Goal: Task Accomplishment & Management: Manage account settings

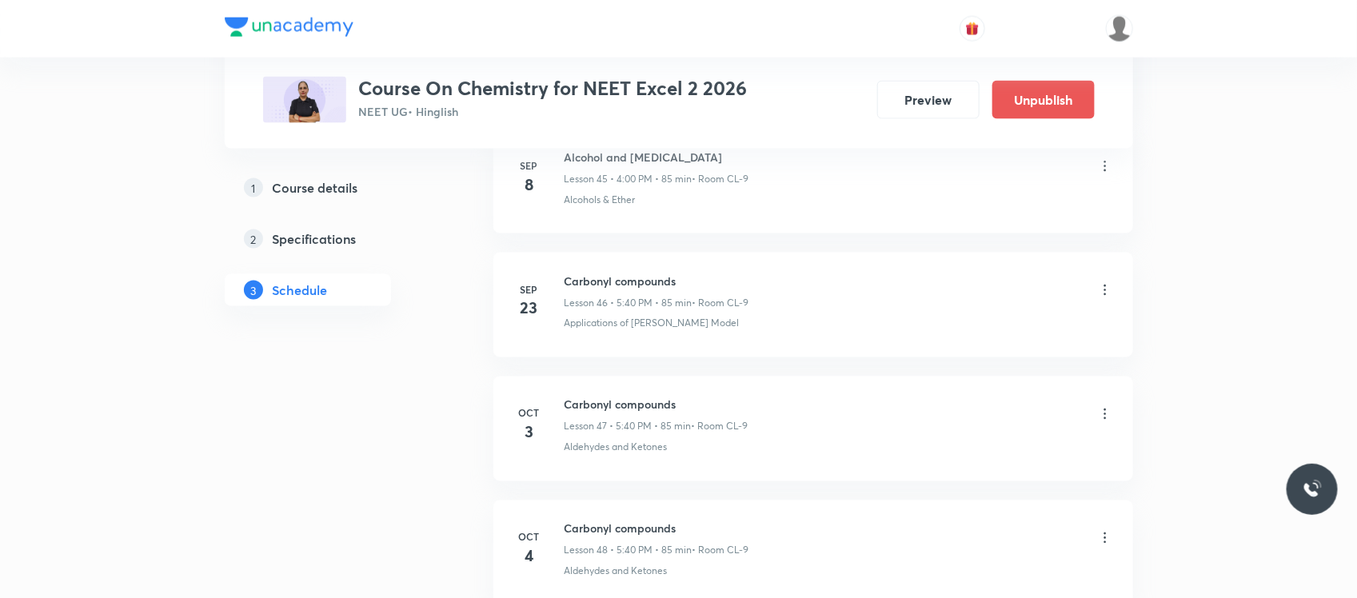
scroll to position [6651, 0]
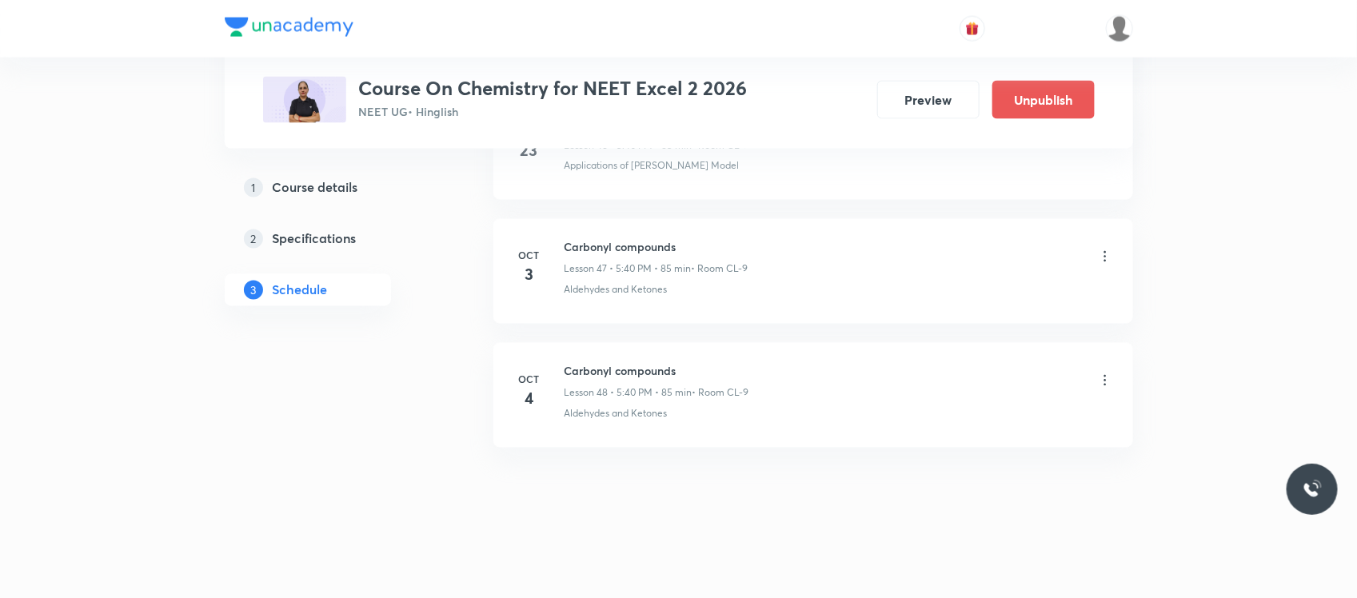
click at [1097, 377] on icon at bounding box center [1105, 381] width 16 height 16
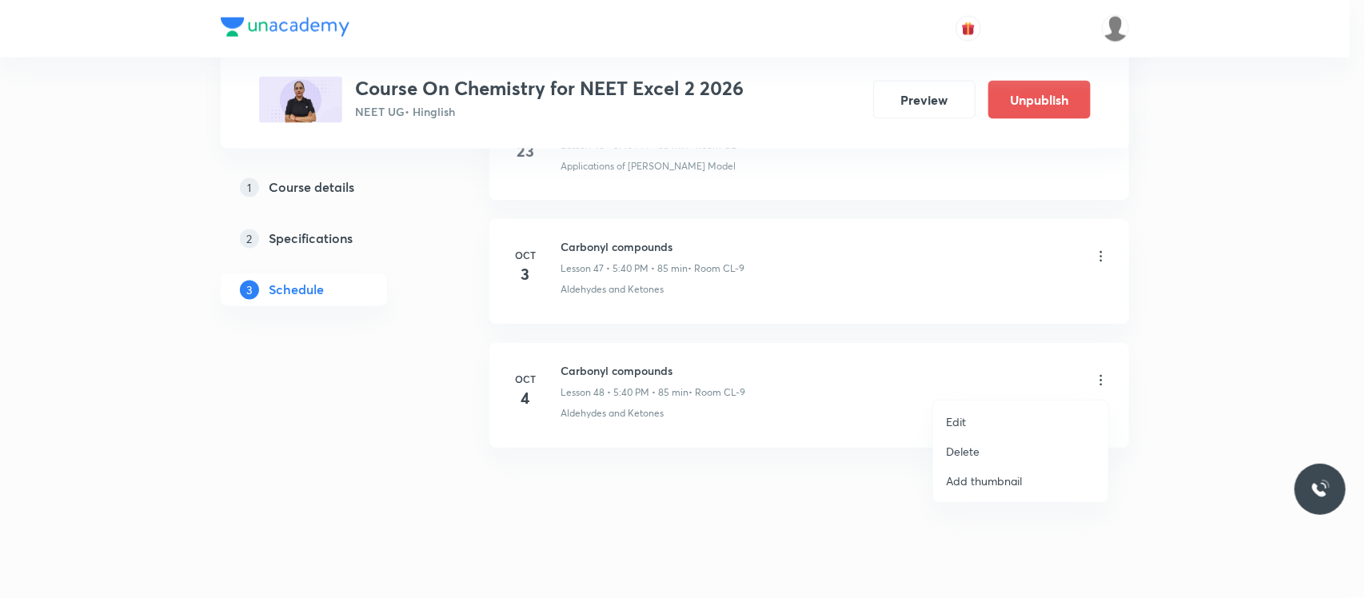
click at [968, 448] on p "Delete" at bounding box center [963, 451] width 34 height 17
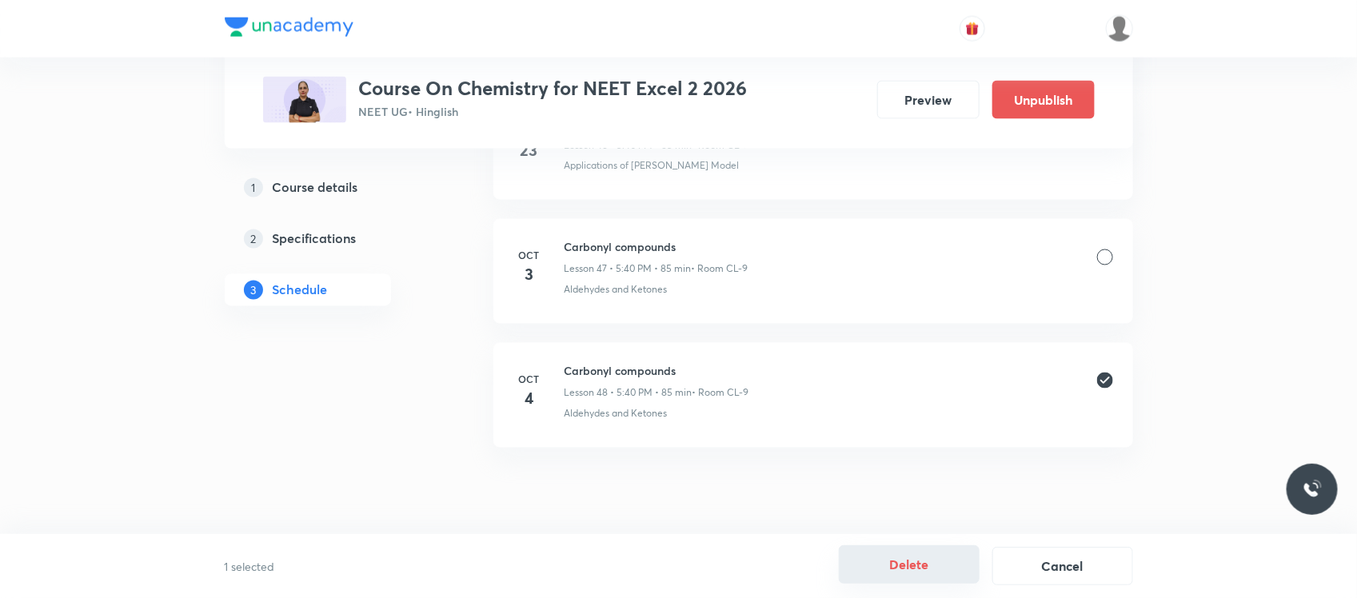
click at [904, 574] on button "Delete" at bounding box center [909, 564] width 141 height 38
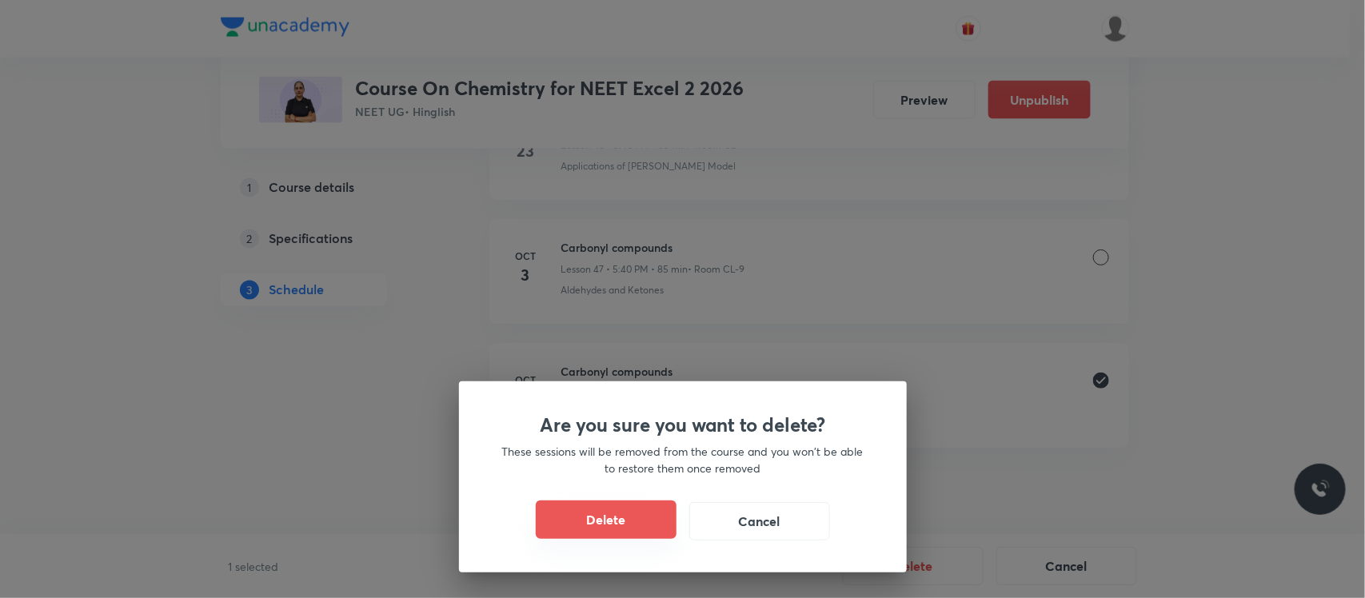
click at [636, 528] on button "Delete" at bounding box center [606, 520] width 141 height 38
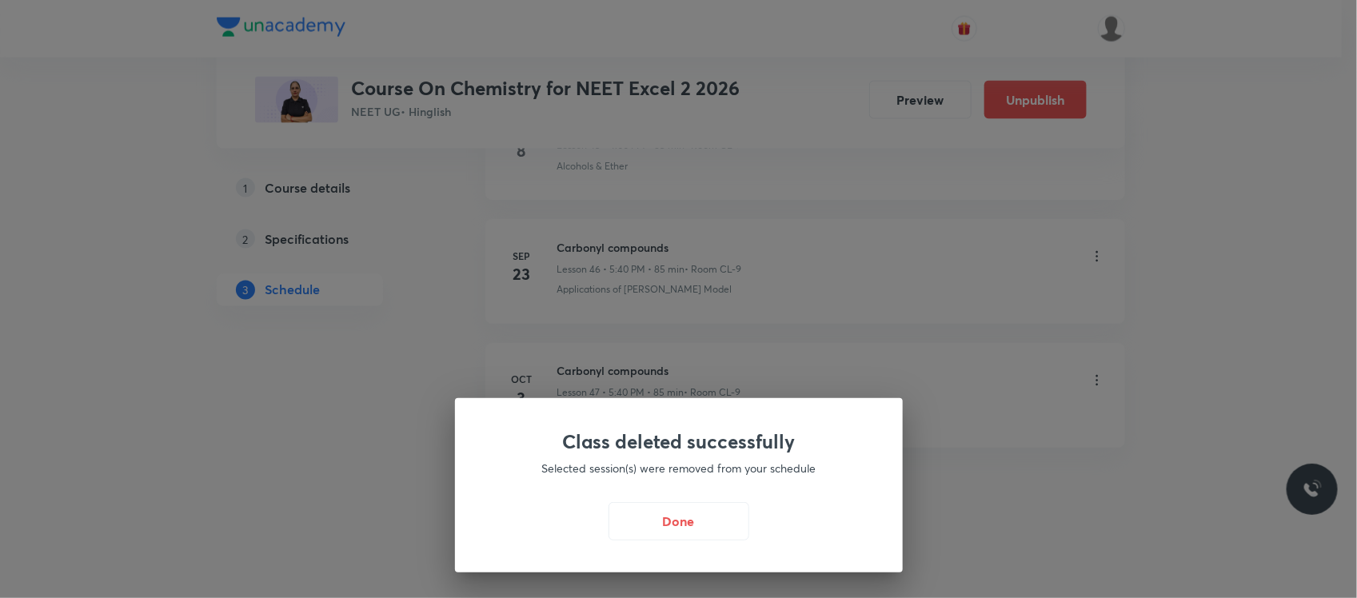
scroll to position [6527, 0]
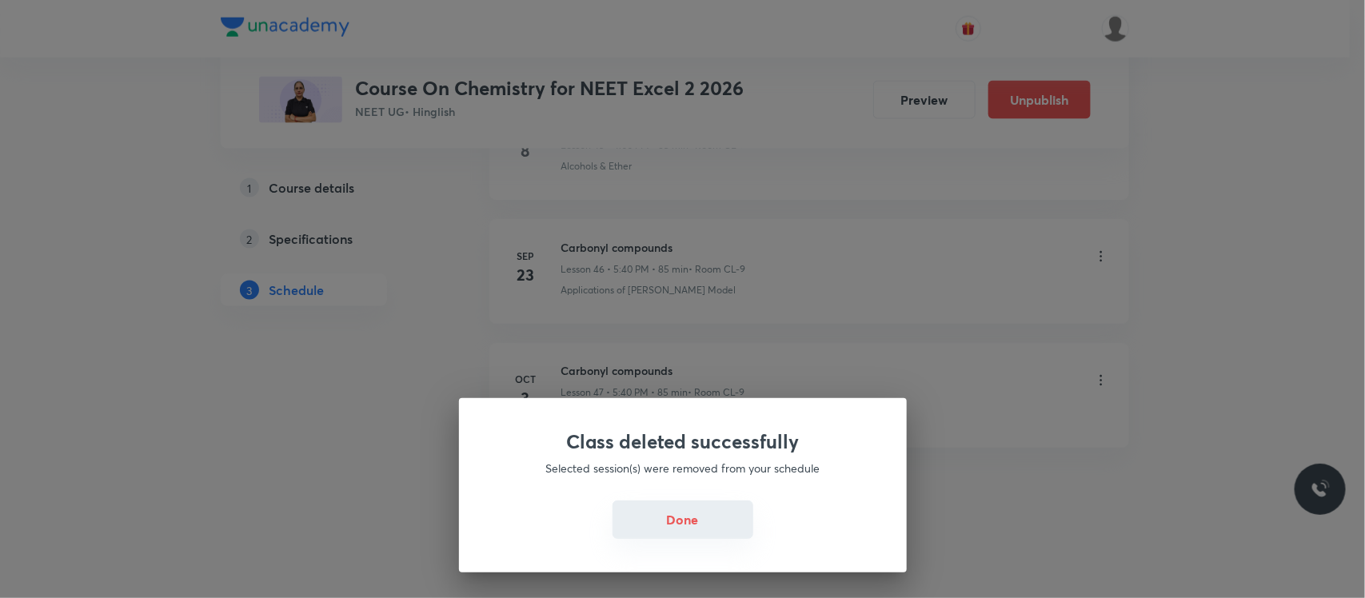
click at [653, 518] on button "Done" at bounding box center [683, 520] width 141 height 38
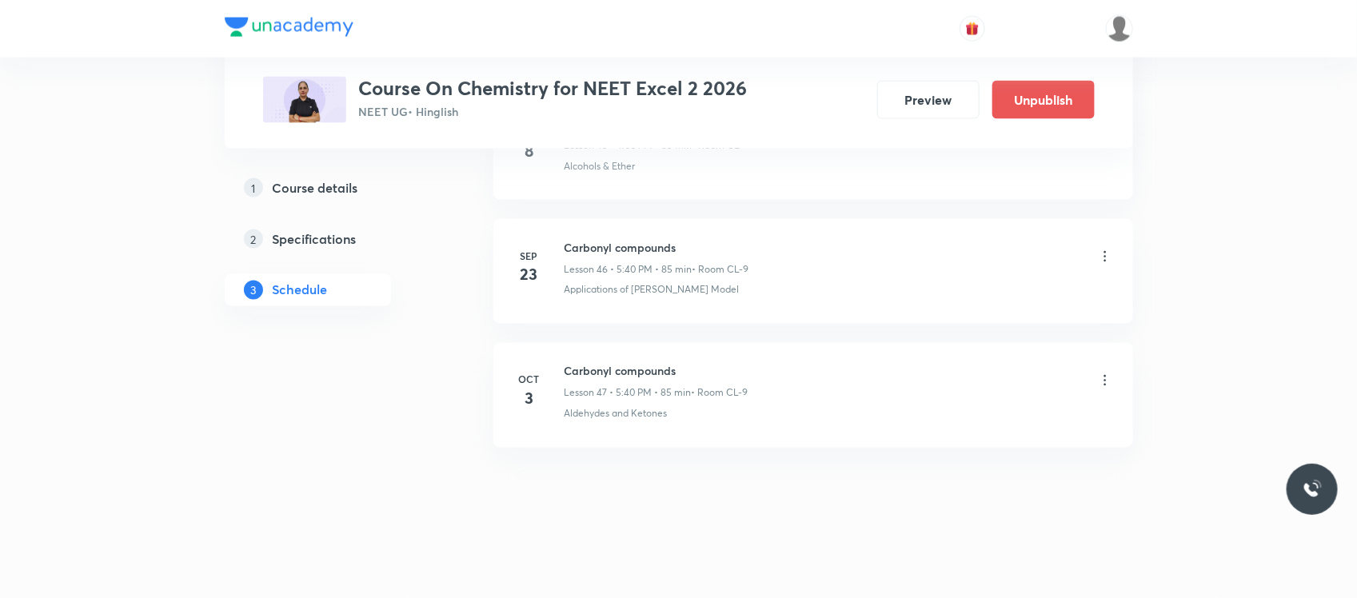
click at [585, 373] on h6 "Carbonyl compounds" at bounding box center [657, 371] width 184 height 17
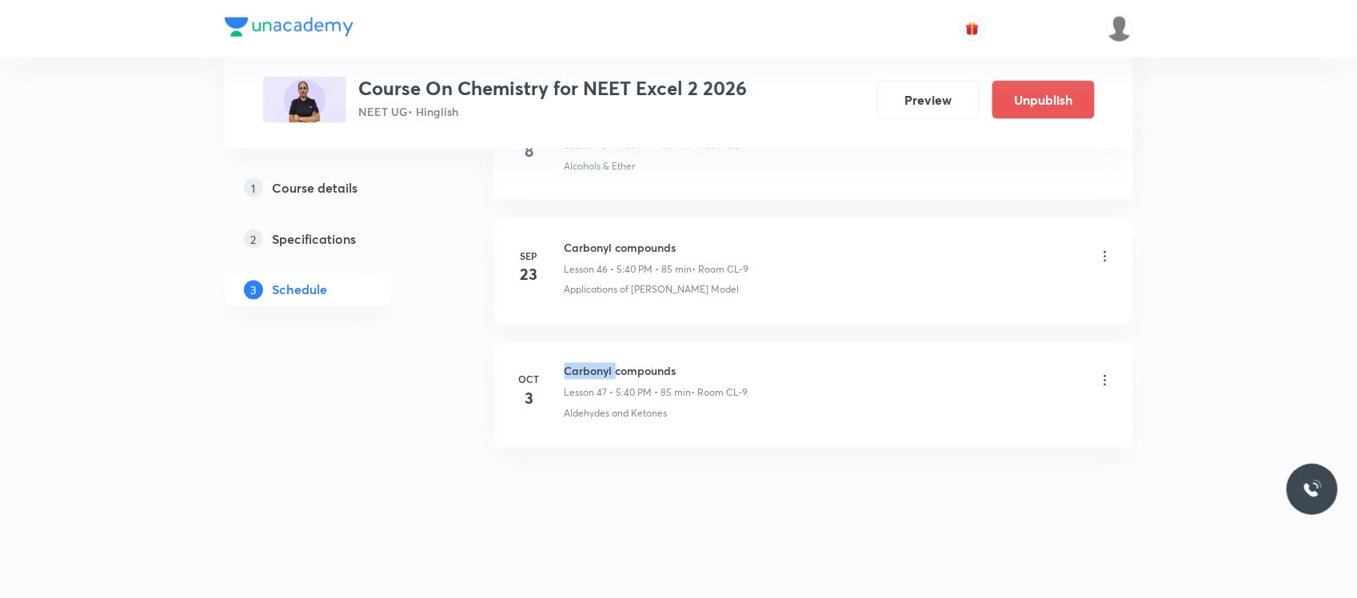
click at [585, 373] on h6 "Carbonyl compounds" at bounding box center [657, 371] width 184 height 17
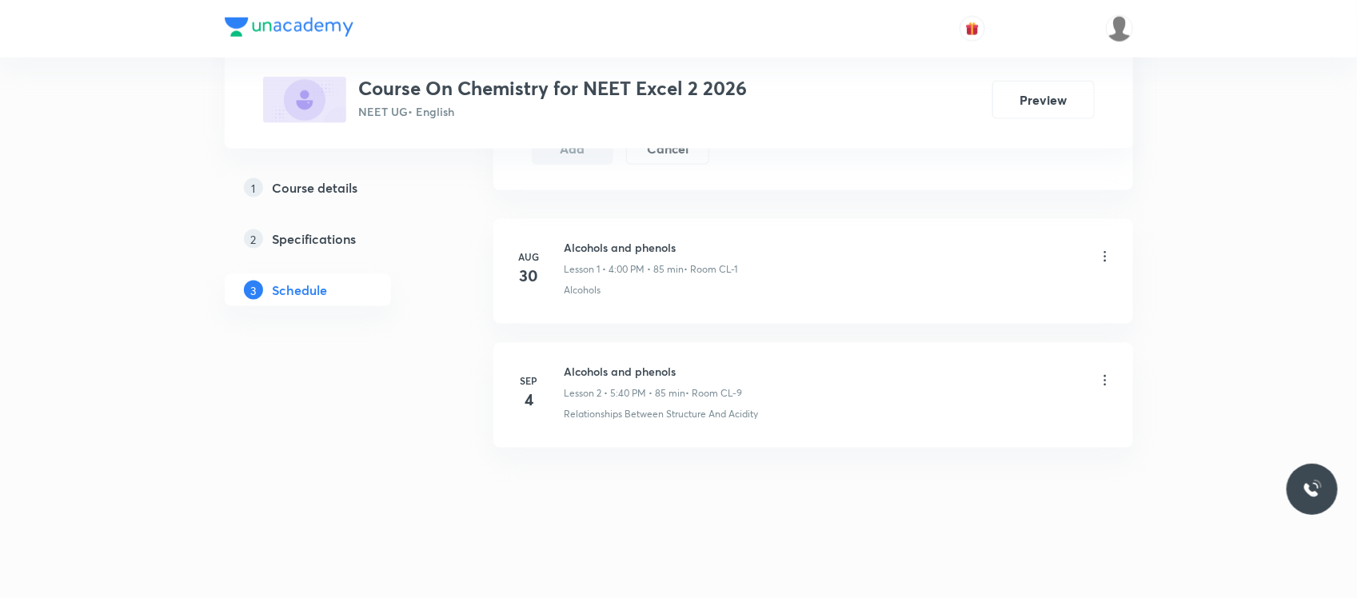
click at [342, 193] on h5 "Course details" at bounding box center [316, 187] width 86 height 19
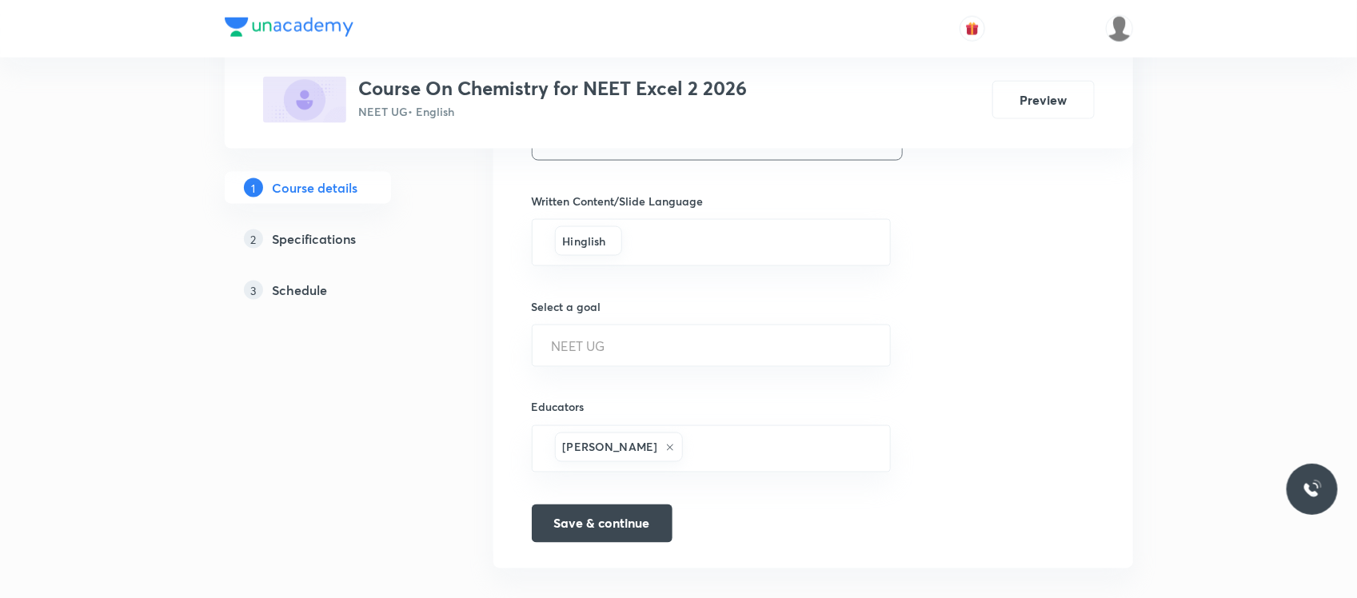
scroll to position [988, 0]
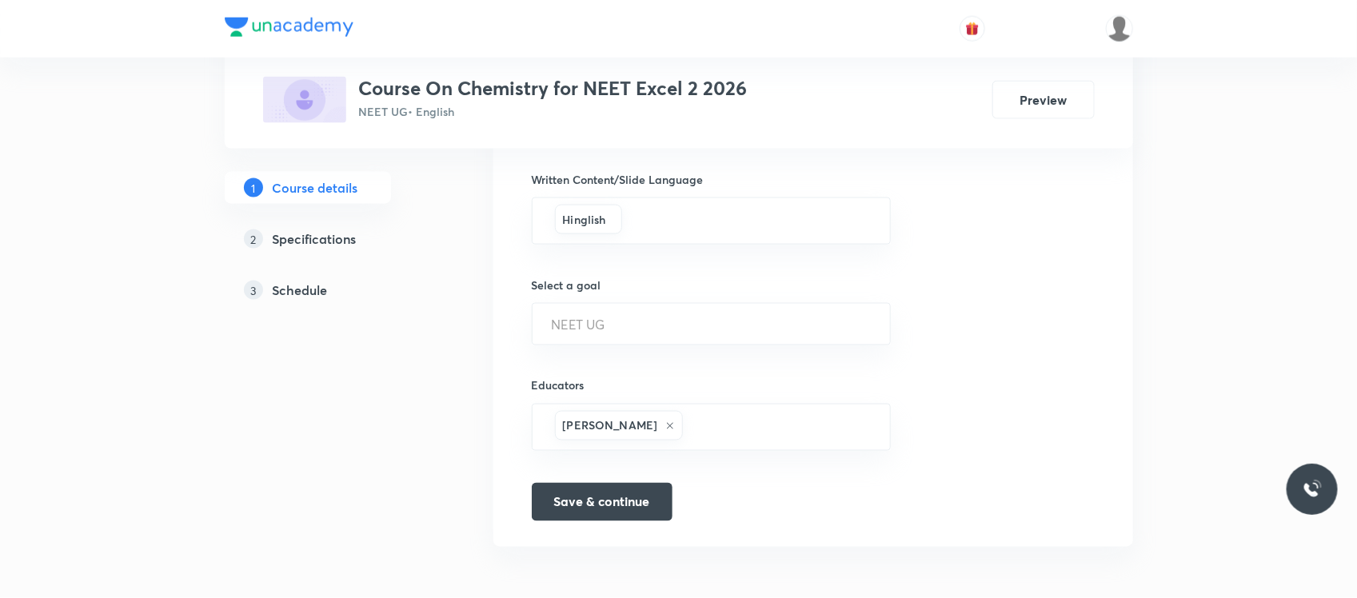
click at [301, 284] on h5 "Schedule" at bounding box center [300, 290] width 55 height 19
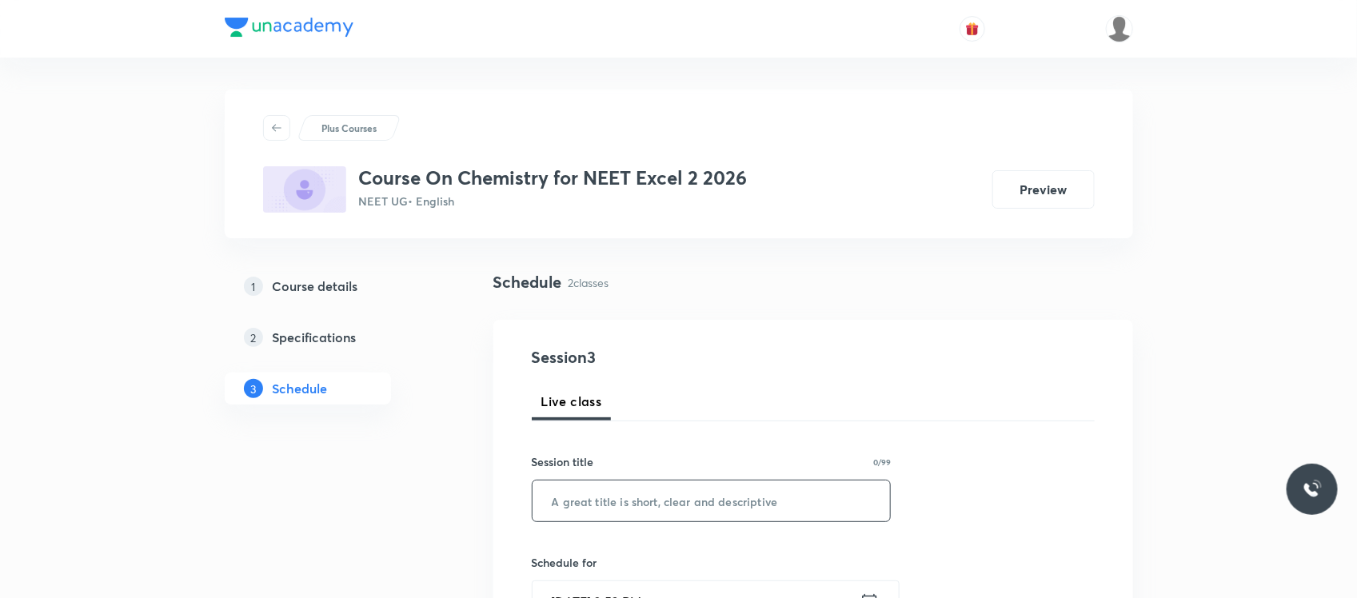
click at [605, 486] on input "text" at bounding box center [712, 501] width 358 height 41
paste input "Carbonyl compounds"
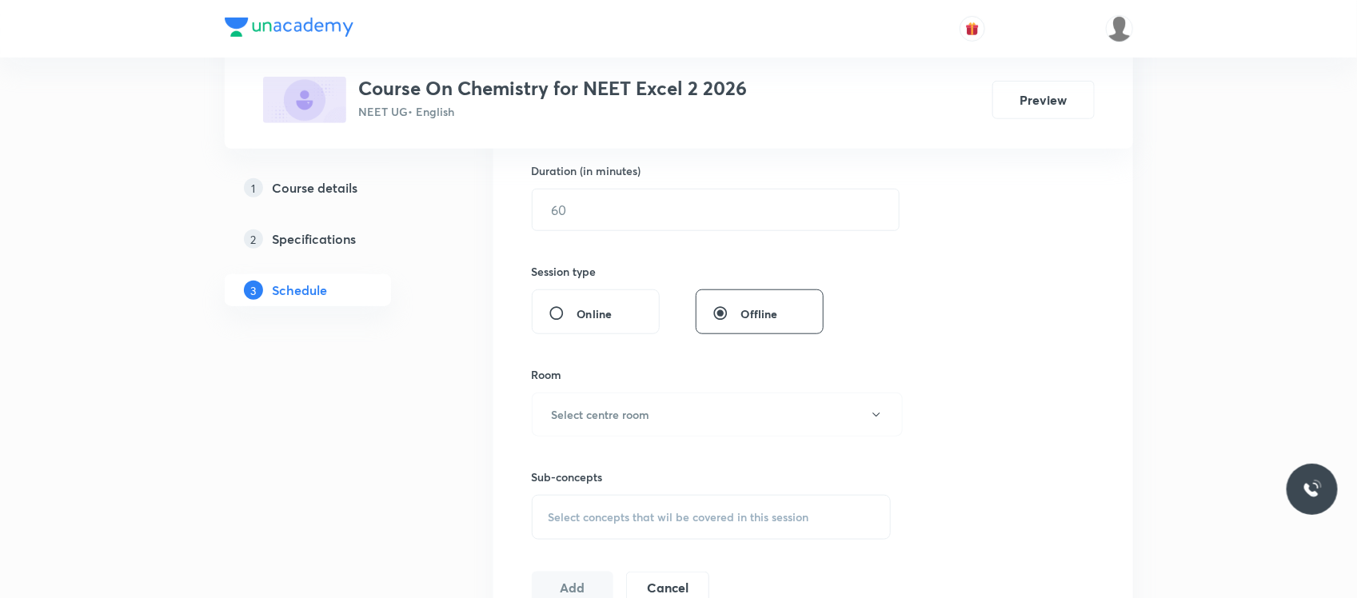
scroll to position [485, 0]
type input "Carbonyl compounds"
click at [660, 205] on input "text" at bounding box center [716, 218] width 366 height 41
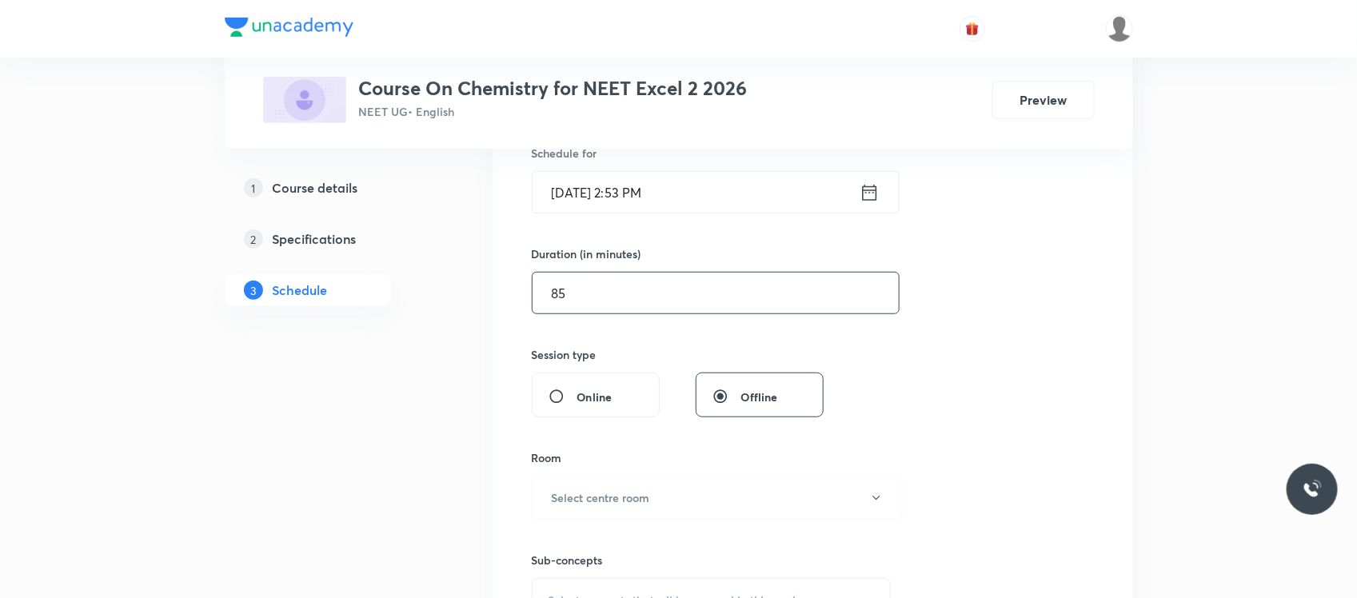
scroll to position [405, 0]
type input "85"
click at [668, 190] on input "Oct 4, 2025, 2:53 PM" at bounding box center [696, 196] width 327 height 41
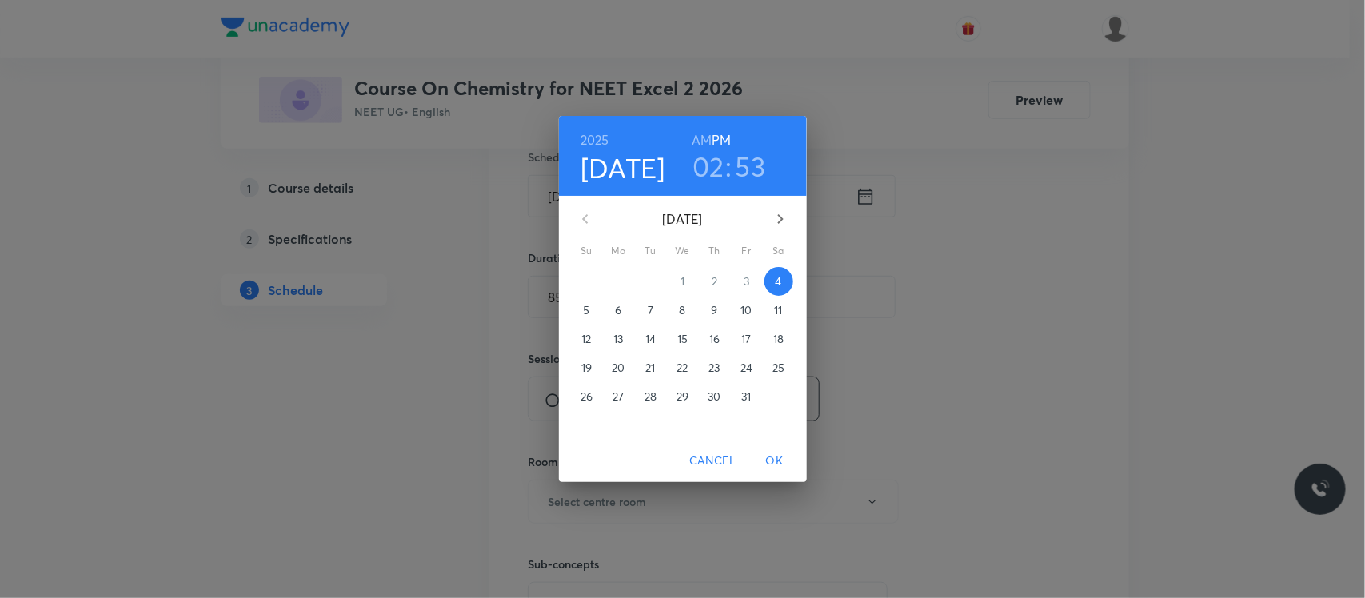
click at [704, 168] on h3 "02" at bounding box center [708, 167] width 32 height 34
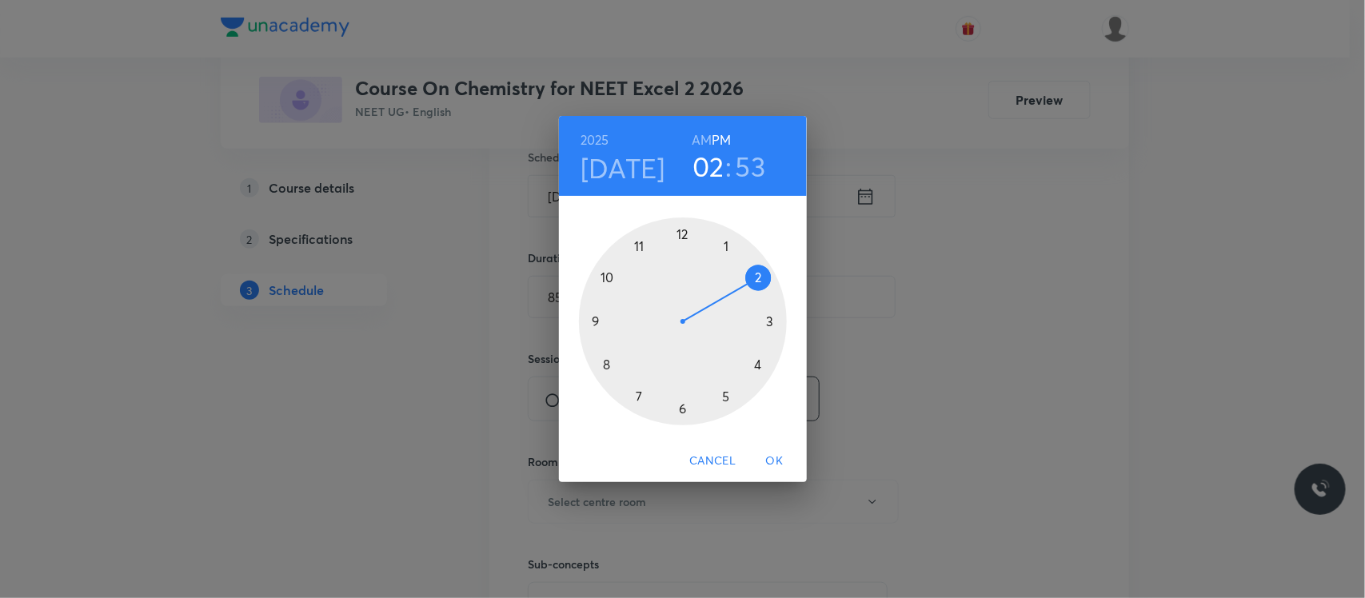
click at [728, 397] on div at bounding box center [683, 321] width 208 height 208
click at [601, 368] on div at bounding box center [683, 321] width 208 height 208
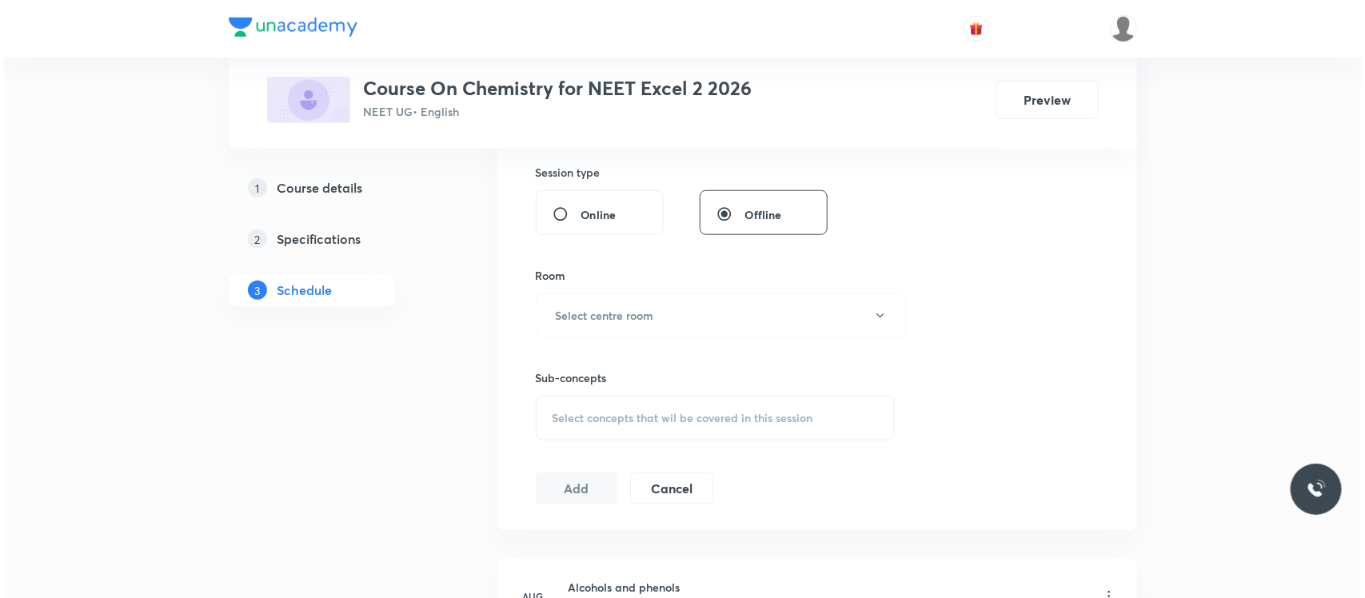
scroll to position [601, 0]
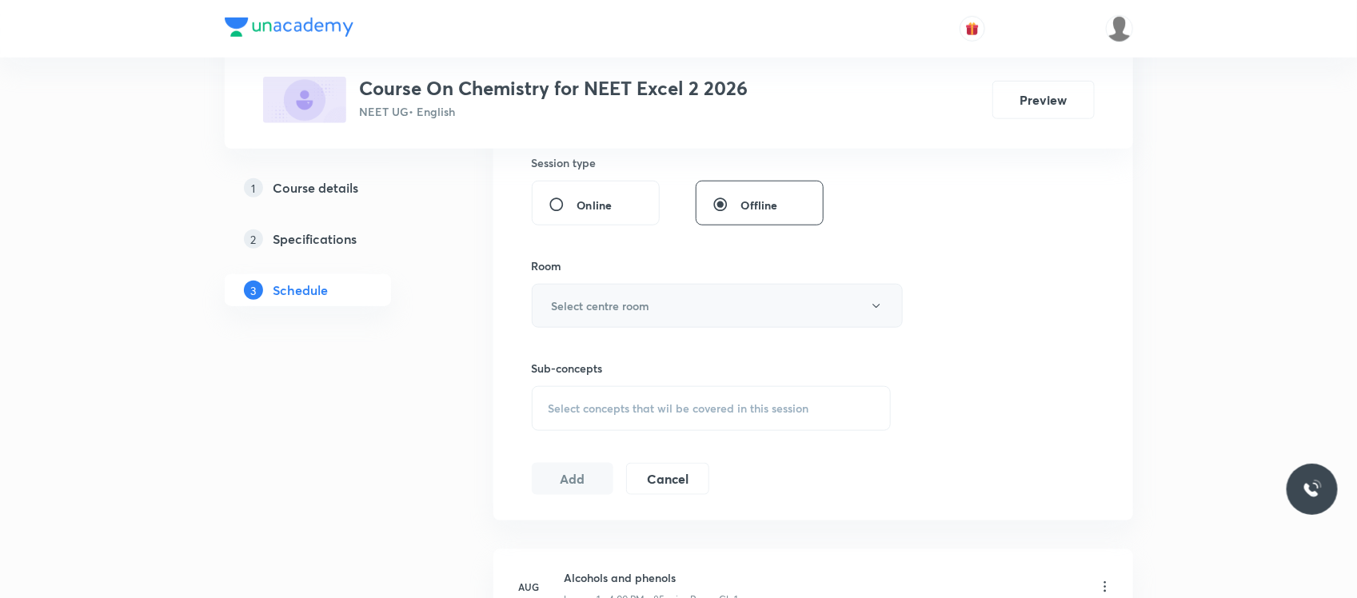
click at [605, 304] on h6 "Select centre room" at bounding box center [601, 305] width 98 height 17
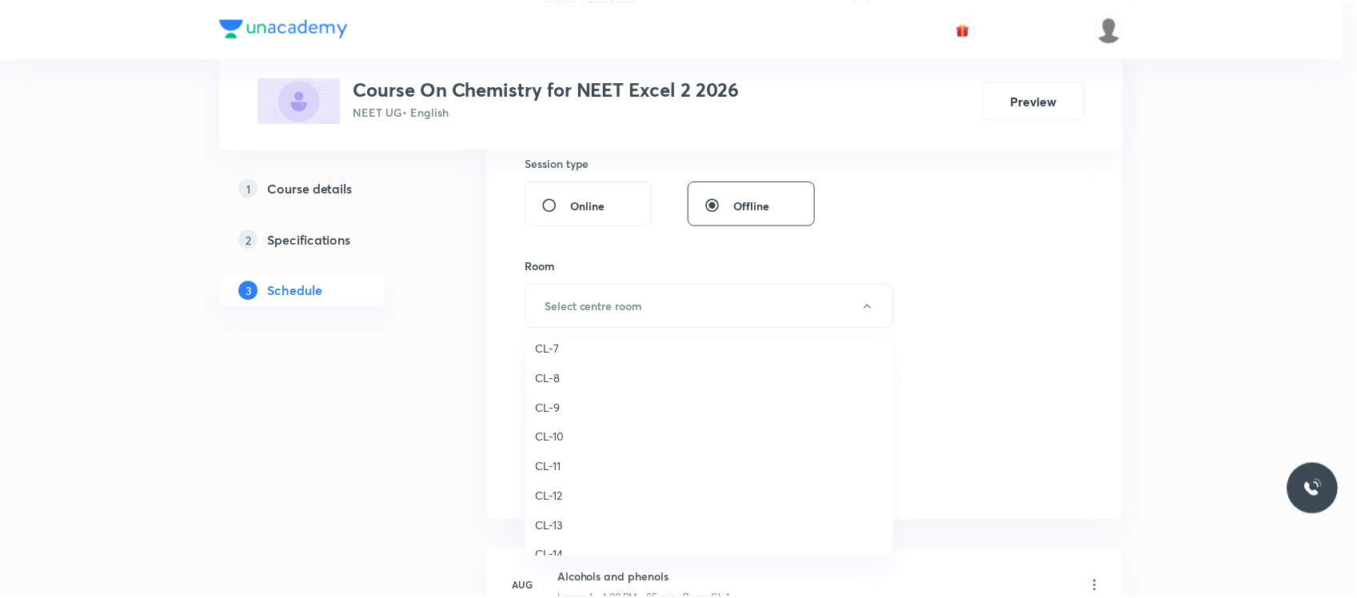
scroll to position [622, 0]
click at [566, 425] on li "CL-9" at bounding box center [713, 418] width 369 height 30
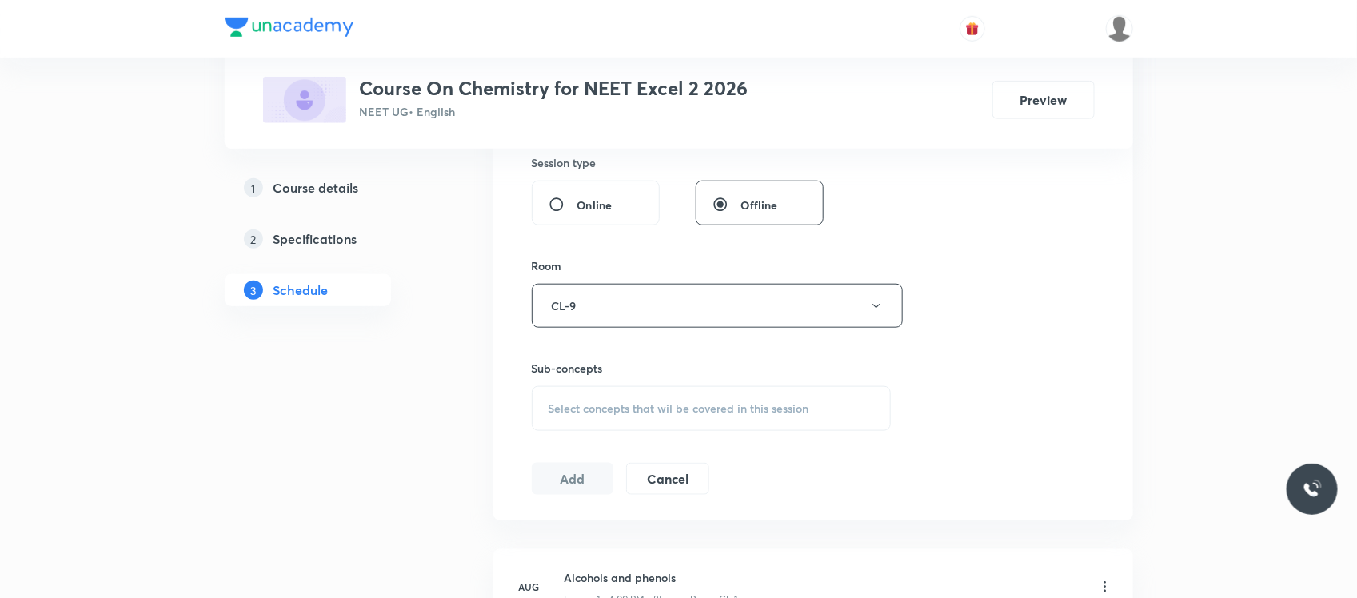
click at [625, 420] on div "Select concepts that wil be covered in this session" at bounding box center [712, 408] width 360 height 45
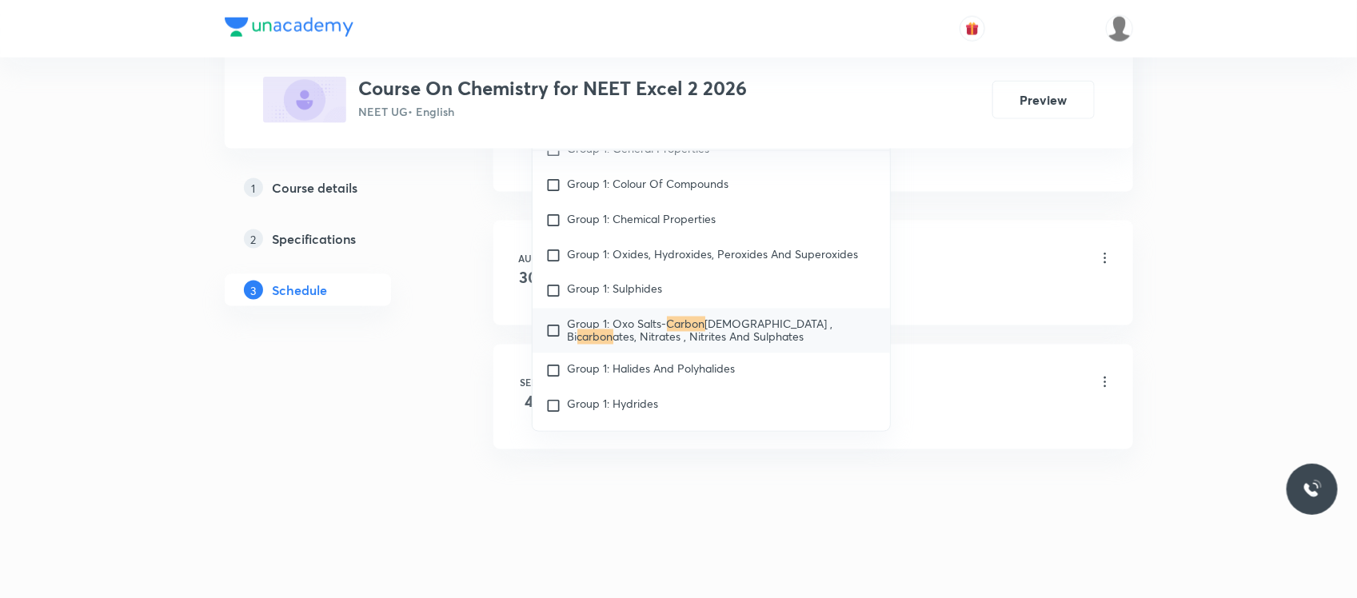
scroll to position [933, 0]
type input "carbon"
click at [629, 297] on p "Group 1: Sulphides" at bounding box center [615, 289] width 95 height 16
checkbox input "true"
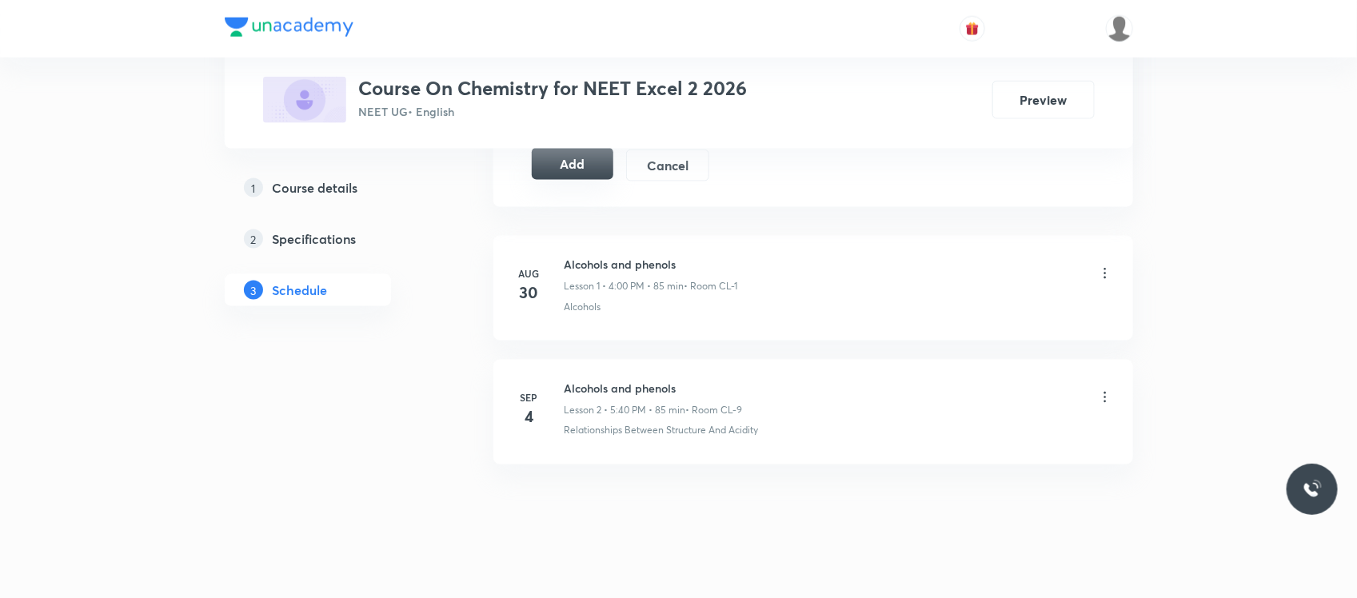
click at [573, 173] on button "Add" at bounding box center [573, 164] width 82 height 32
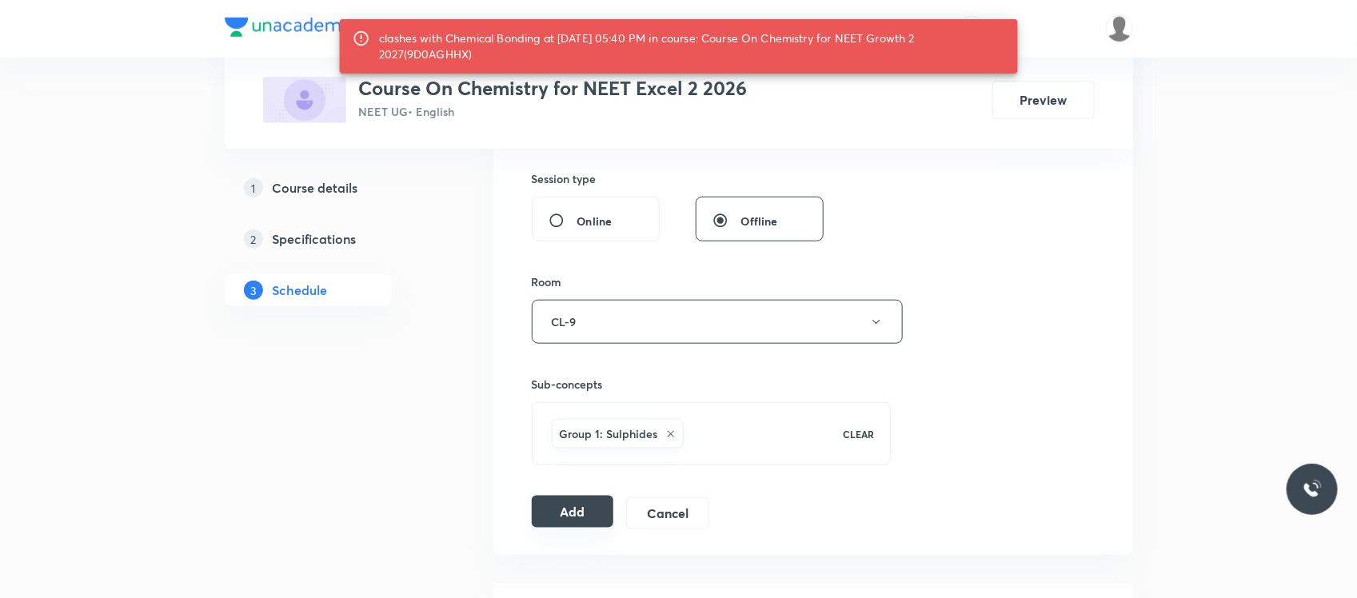
scroll to position [585, 0]
click at [454, 61] on div "clashes with Chemical Bonding at 04 Oct 2025 05:40 PM in course: Course On Chem…" at bounding box center [692, 46] width 626 height 45
copy div "9D0AGHHX"
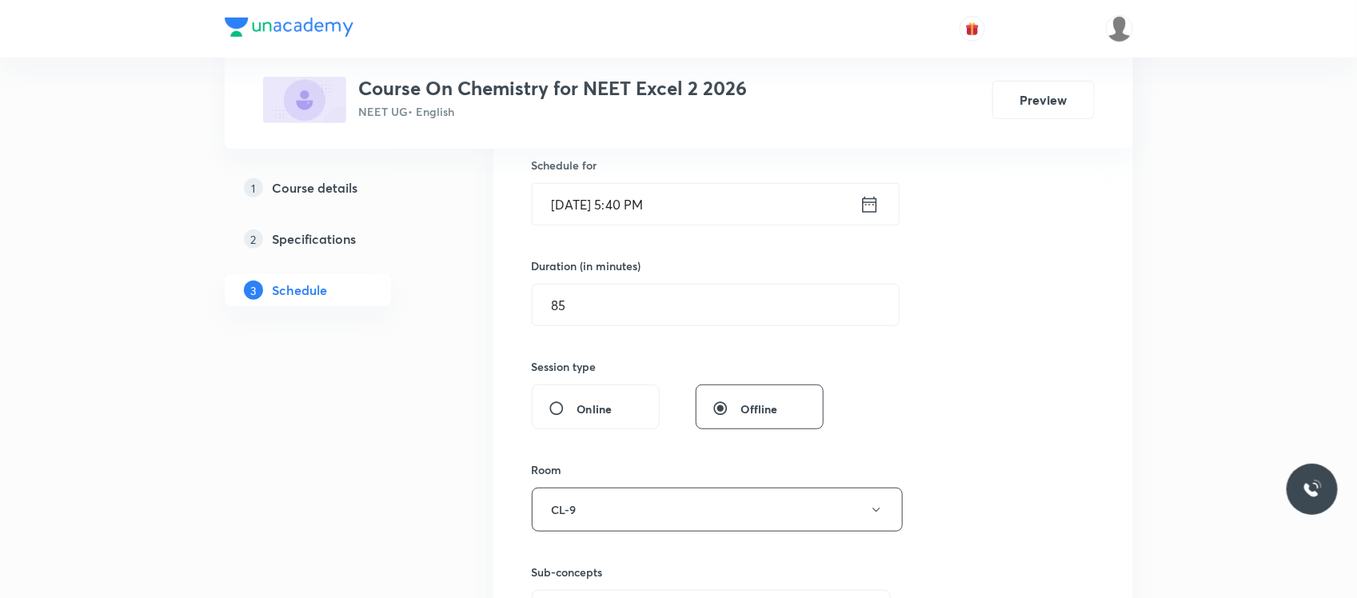
scroll to position [398, 0]
click at [704, 198] on input "[DATE] 5:40 PM" at bounding box center [696, 203] width 327 height 41
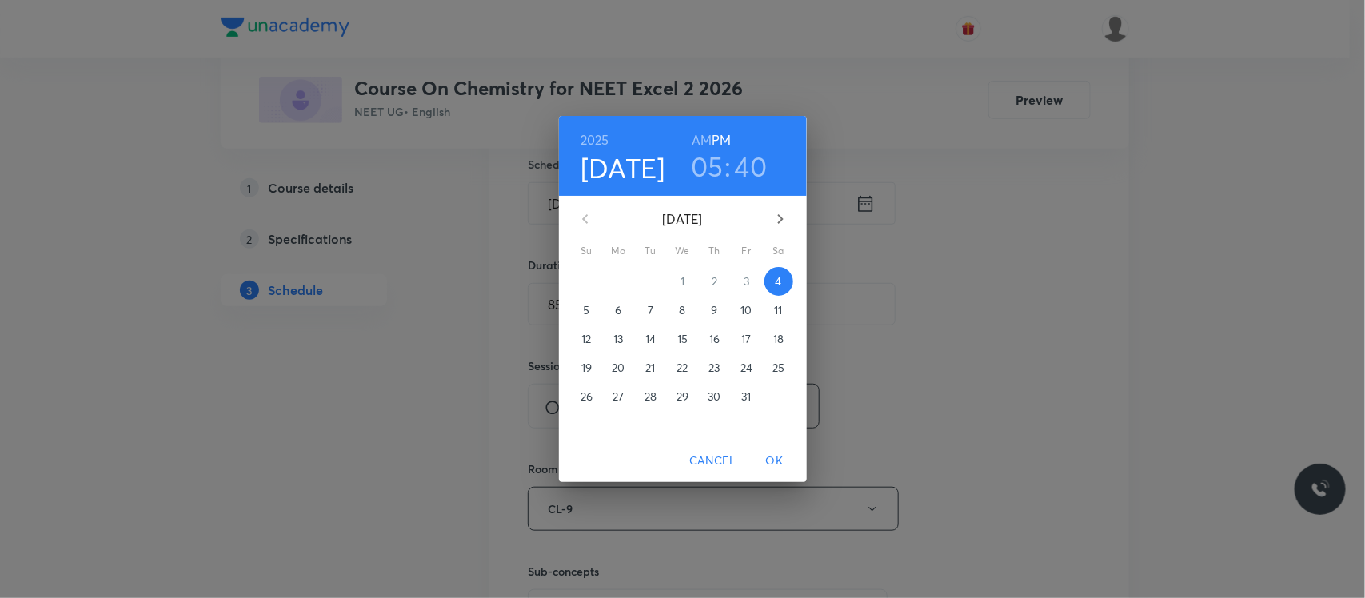
click at [896, 222] on div "2025 Oct 4 05 : 40 AM PM October 2025 Su Mo Tu We Th Fr Sa 28 29 30 1 2 3 4 5 6…" at bounding box center [682, 299] width 1365 height 598
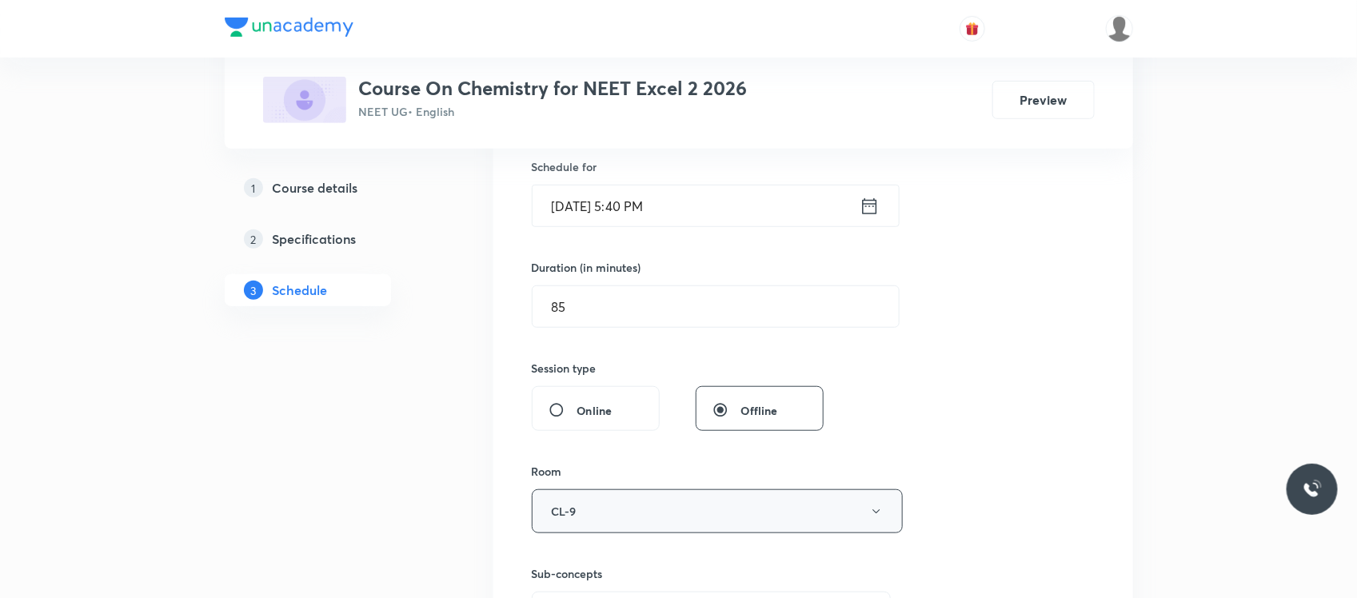
scroll to position [377, 0]
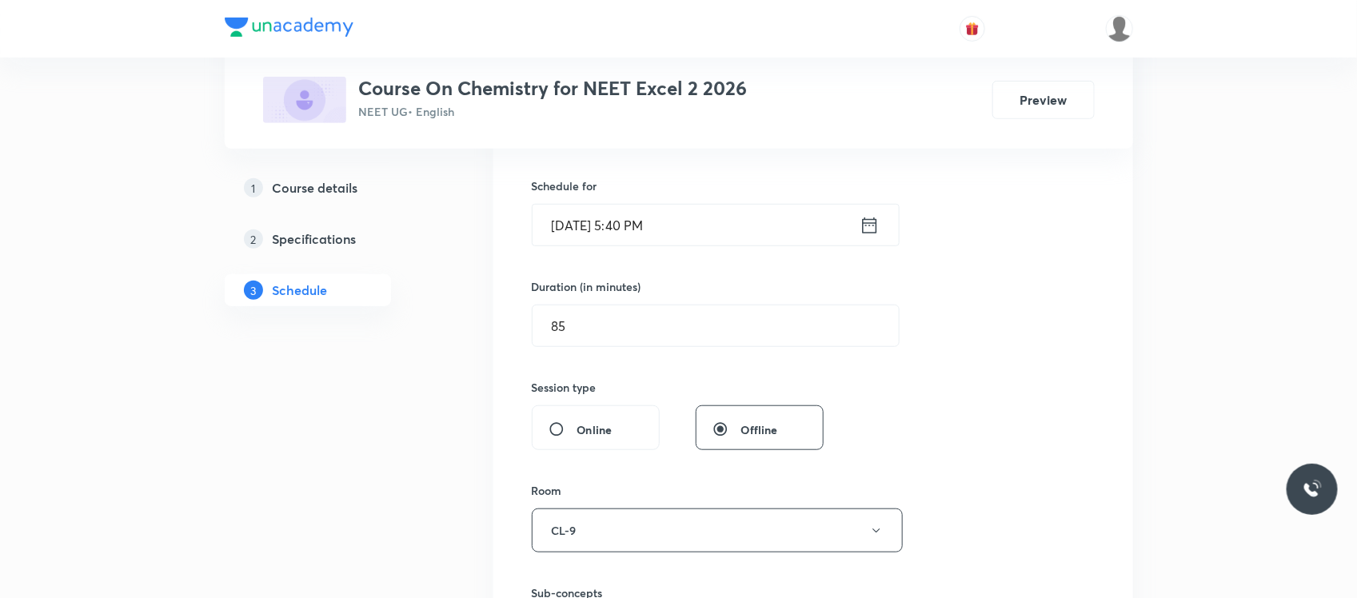
click at [678, 217] on input "[DATE] 5:40 PM" at bounding box center [696, 225] width 327 height 41
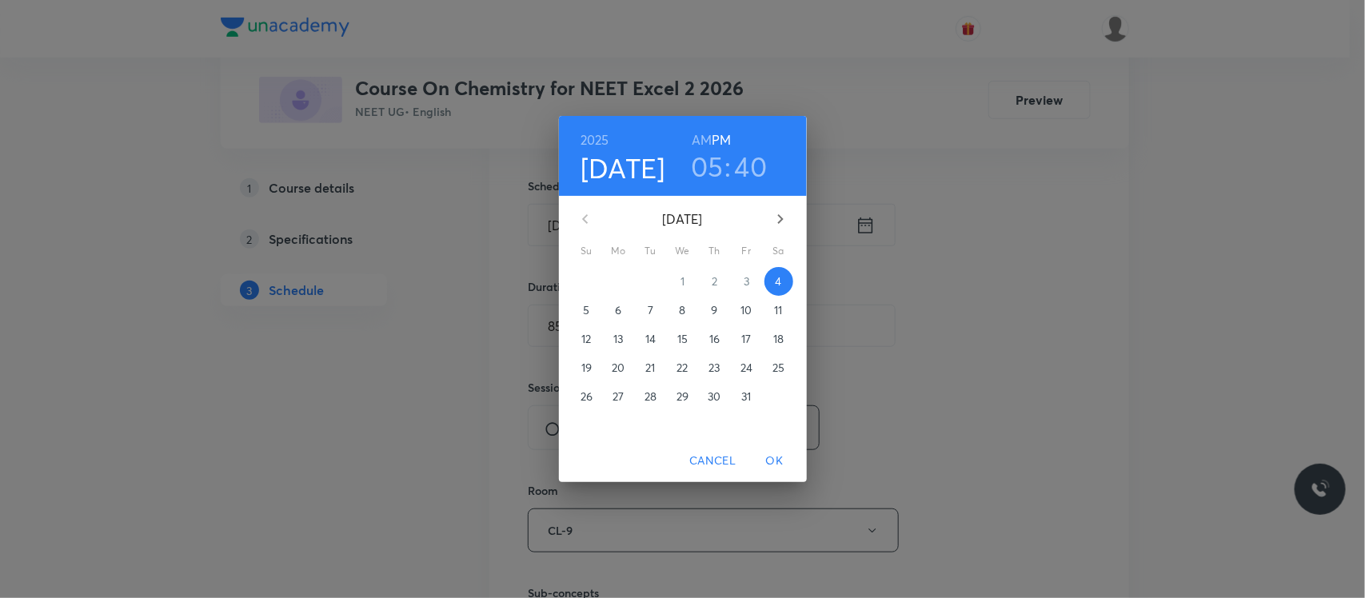
click at [712, 168] on h3 "05" at bounding box center [707, 167] width 33 height 34
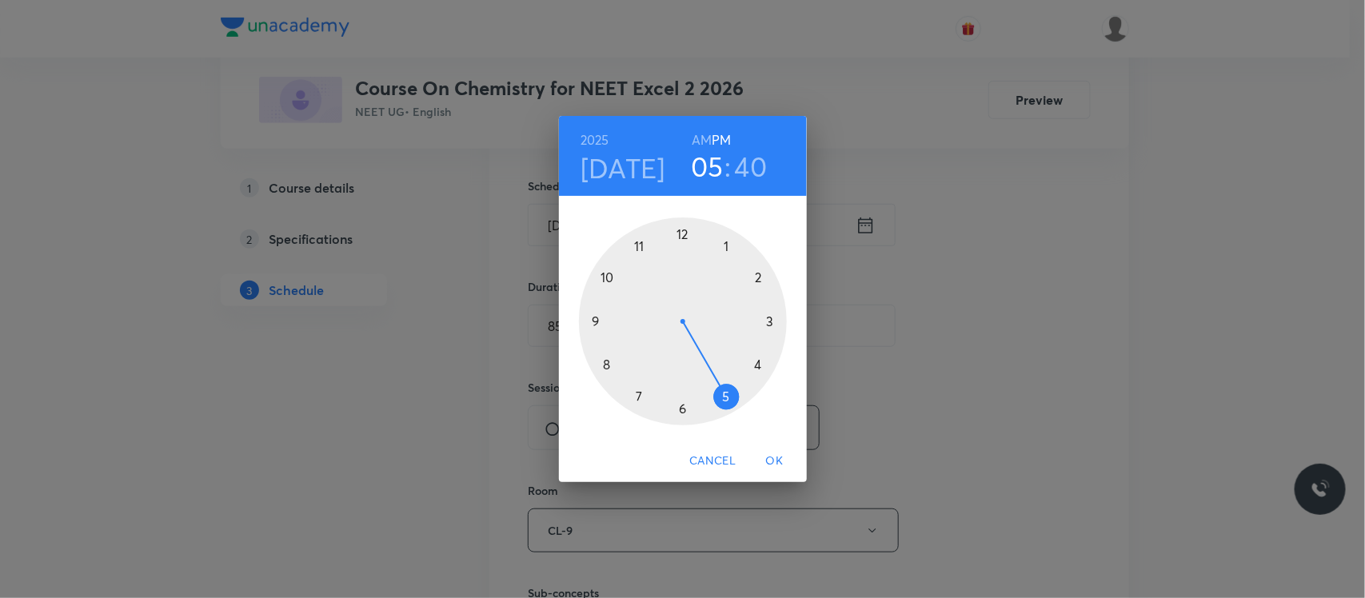
click at [762, 369] on div at bounding box center [683, 321] width 208 height 208
click at [685, 234] on div at bounding box center [683, 321] width 208 height 208
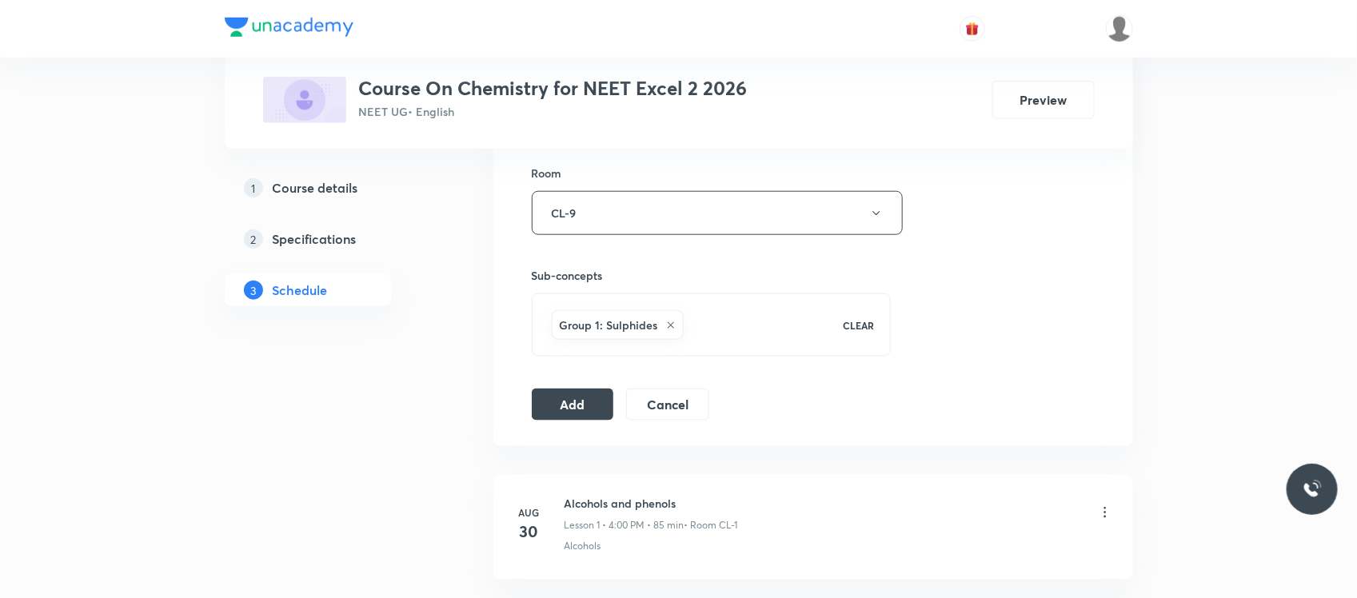
scroll to position [696, 0]
click at [581, 397] on button "Add" at bounding box center [573, 401] width 82 height 32
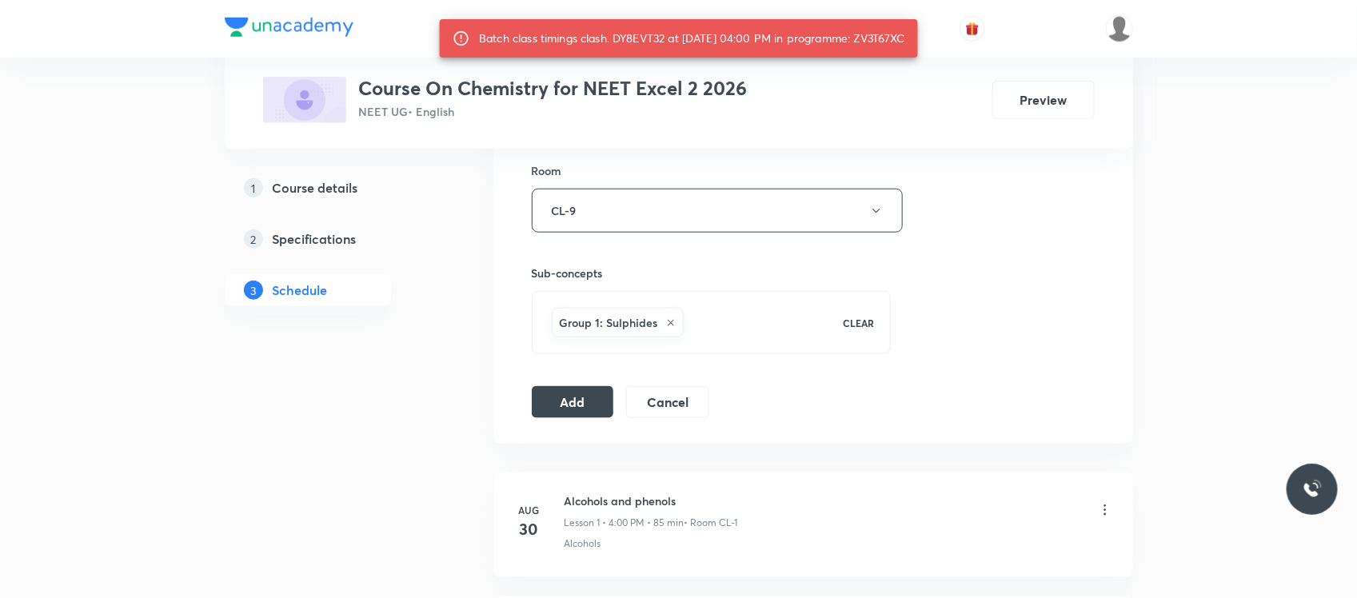
click at [896, 36] on div "Batch class timings clash. DY8EVT32 at 04 Oct 2025 04:00 PM in programme: ZV3T6…" at bounding box center [692, 38] width 426 height 29
copy div "ZV3T67XC"
click at [574, 404] on button "Add" at bounding box center [573, 401] width 82 height 32
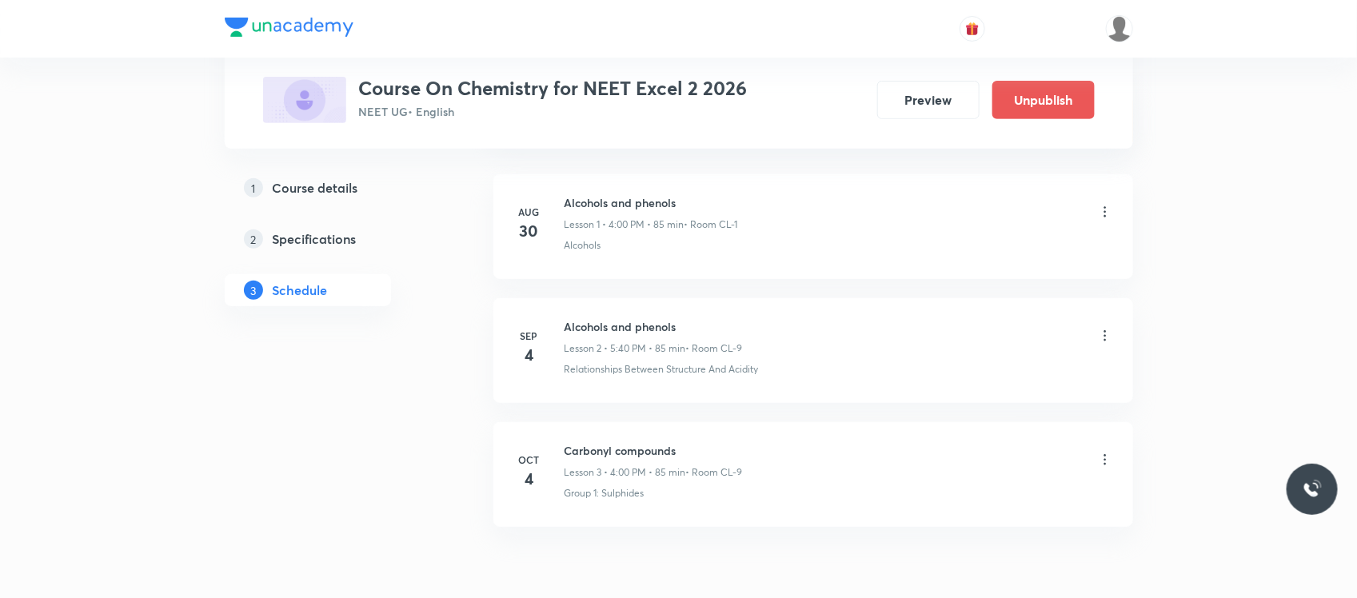
scroll to position [321, 0]
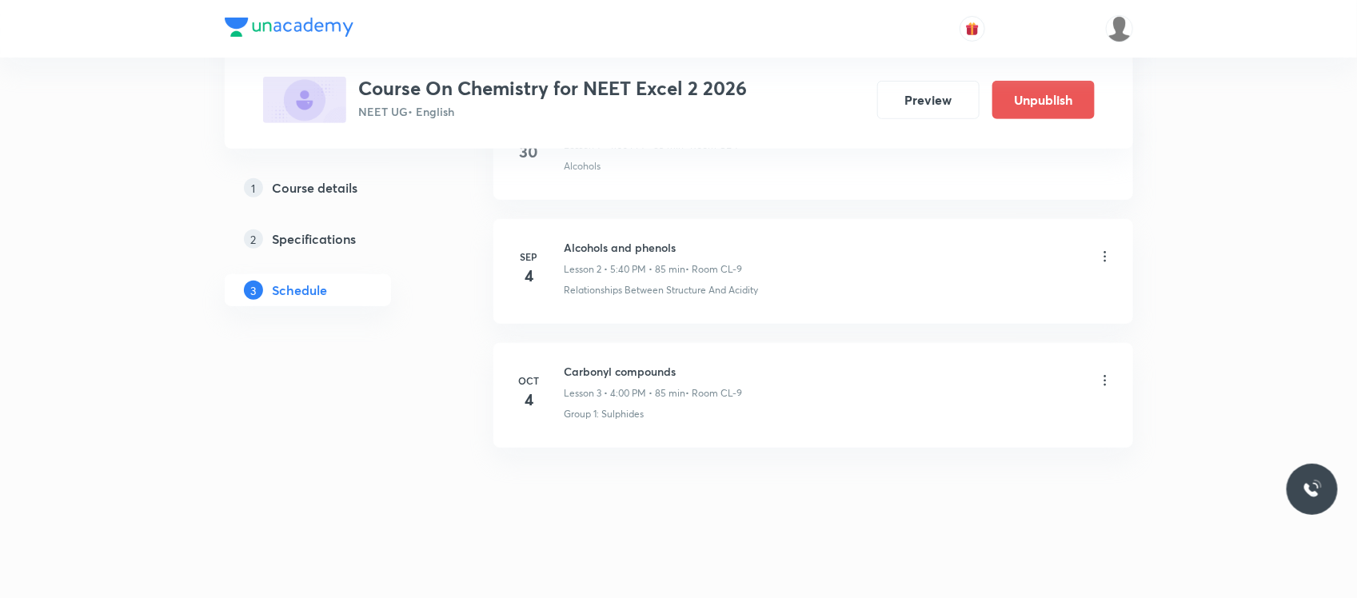
click at [161, 422] on div "Plus Courses Course On Chemistry for NEET Excel 2 2026 NEET UG • English Previe…" at bounding box center [678, 138] width 1357 height 919
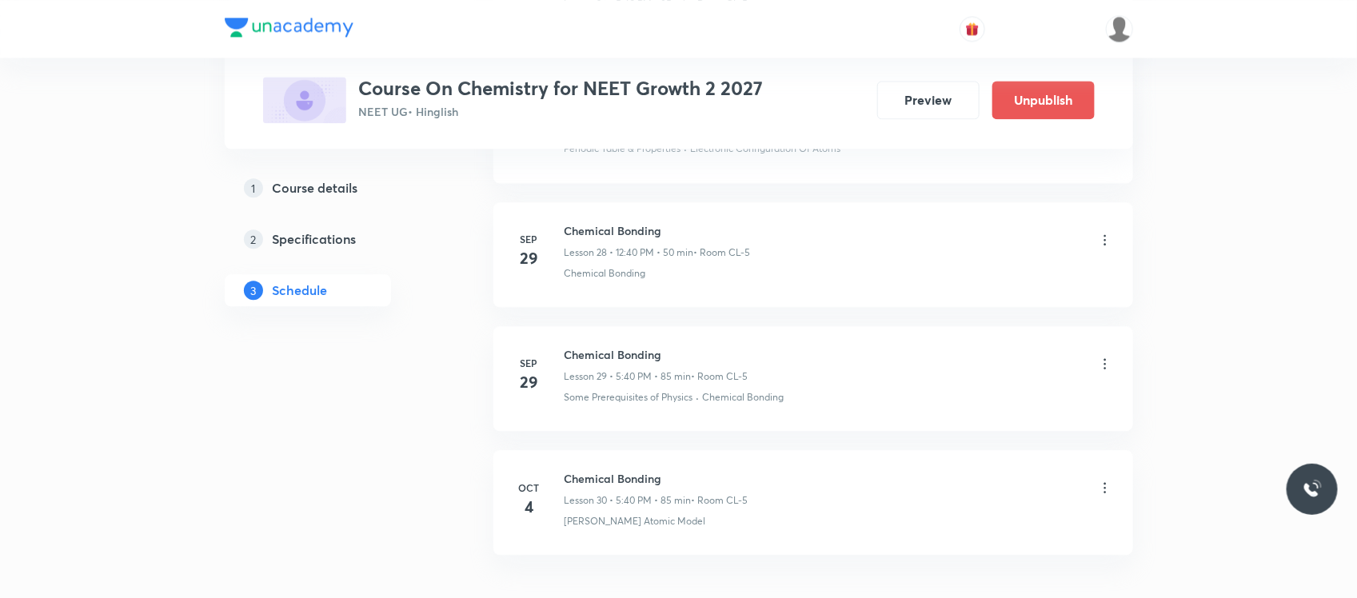
scroll to position [4414, 0]
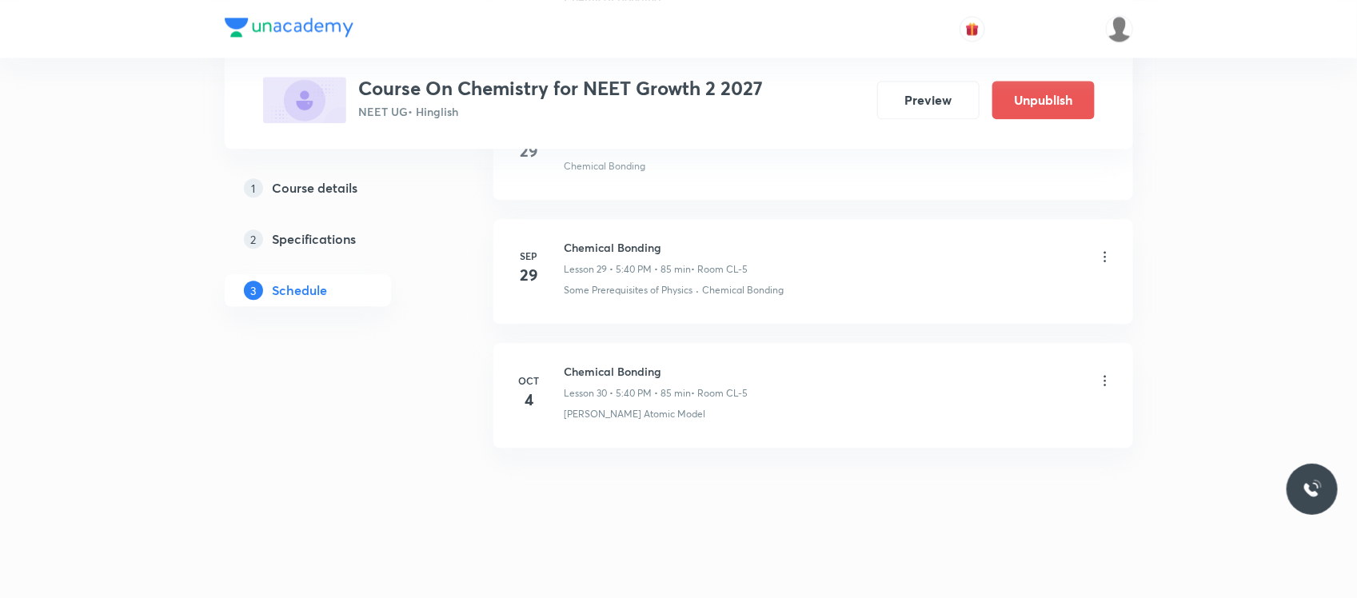
click at [1105, 378] on icon at bounding box center [1105, 381] width 16 height 16
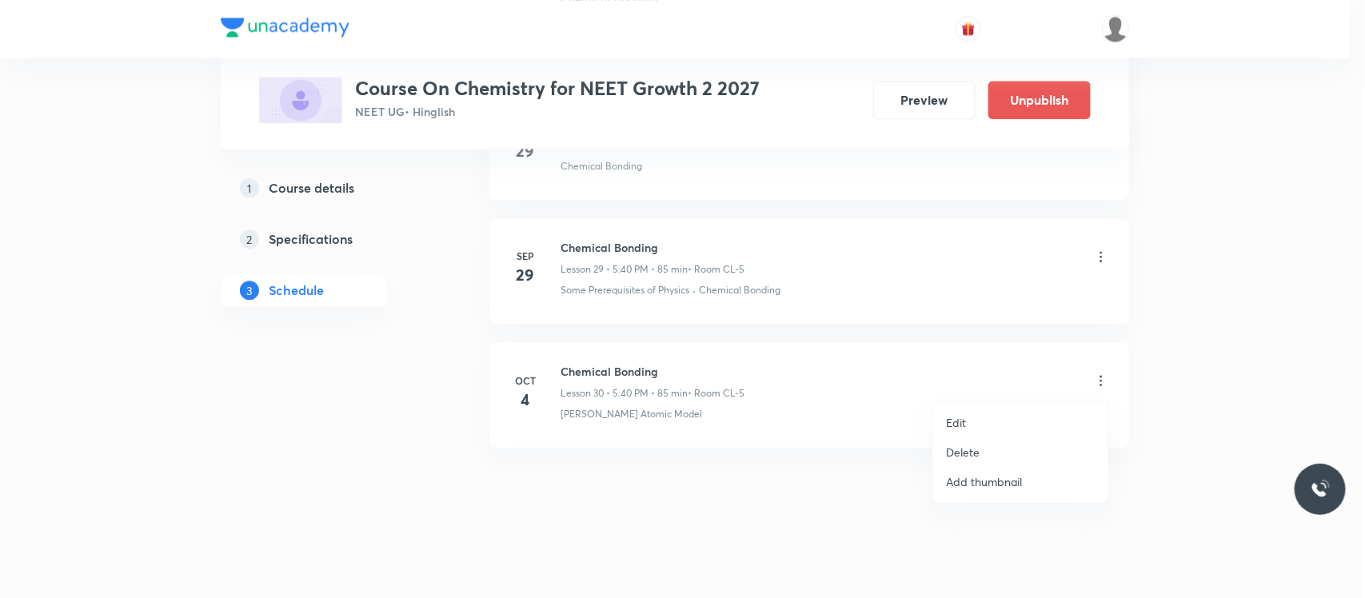
click at [744, 272] on div at bounding box center [682, 299] width 1365 height 598
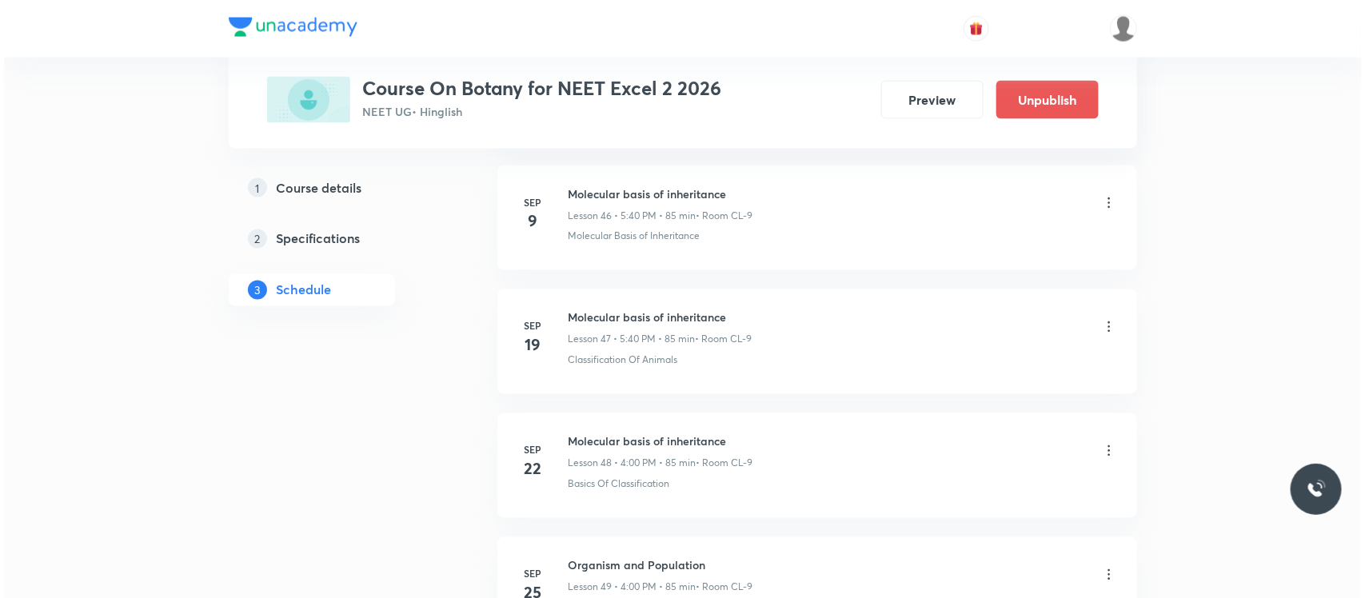
scroll to position [7025, 0]
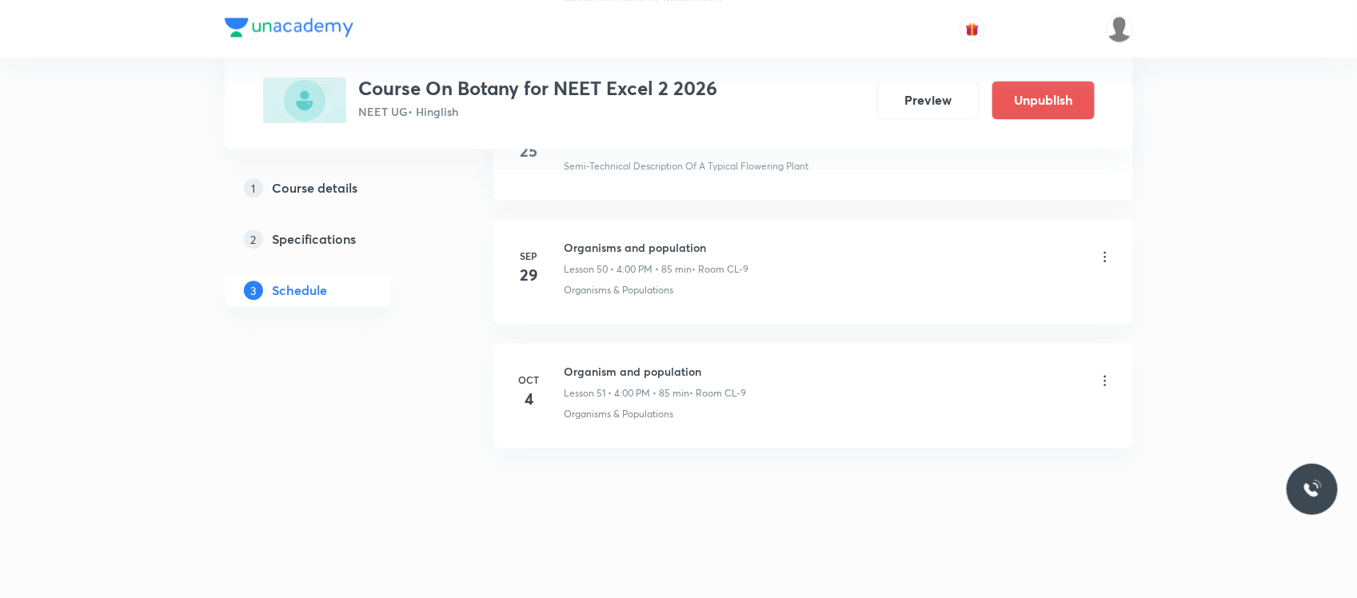
click at [1100, 373] on icon at bounding box center [1105, 381] width 16 height 16
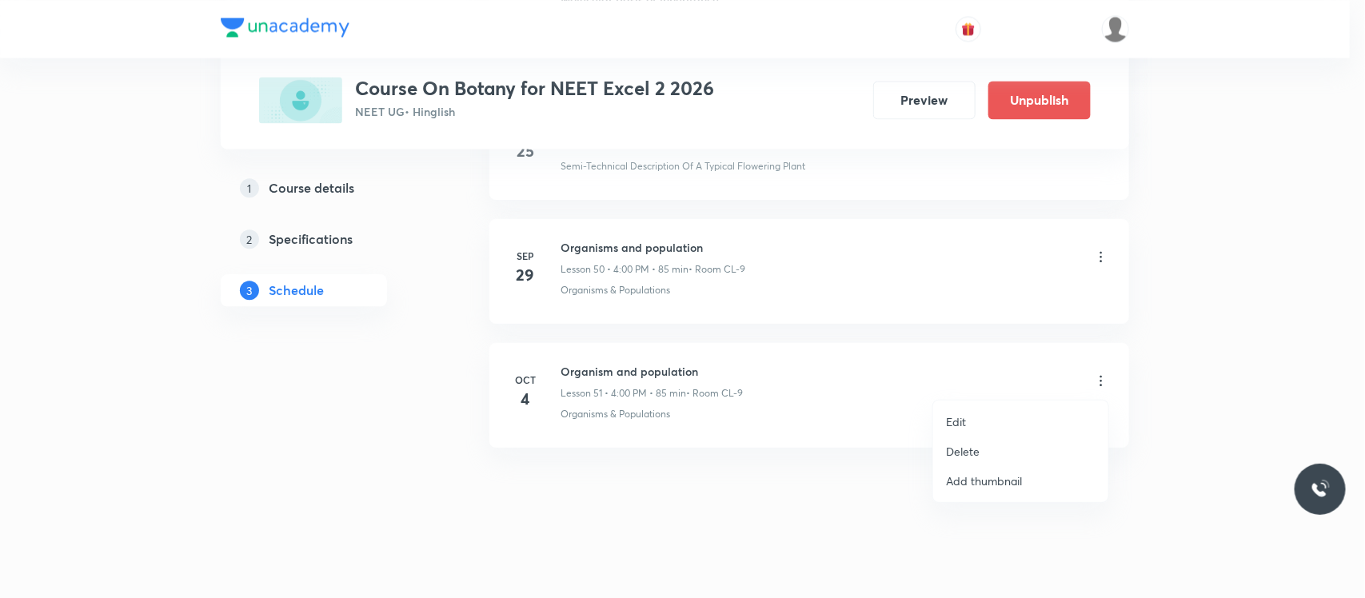
click at [1004, 421] on li "Edit" at bounding box center [1020, 422] width 175 height 30
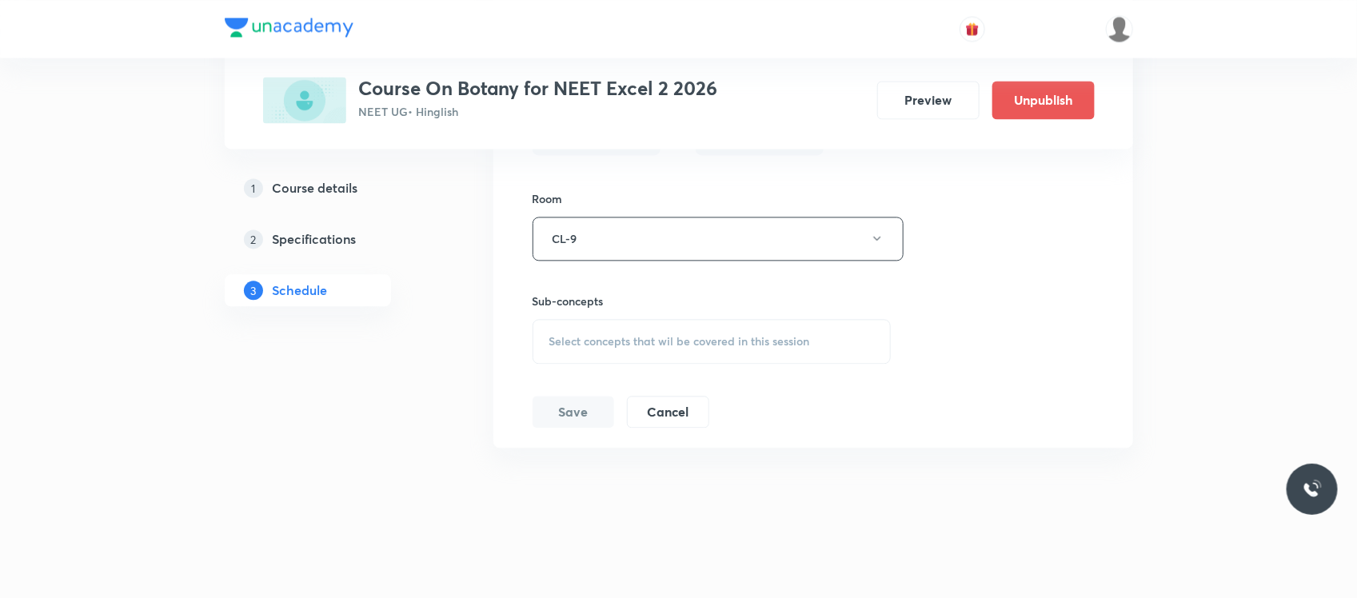
click at [758, 333] on div "Select concepts that wil be covered in this session" at bounding box center [712, 341] width 359 height 45
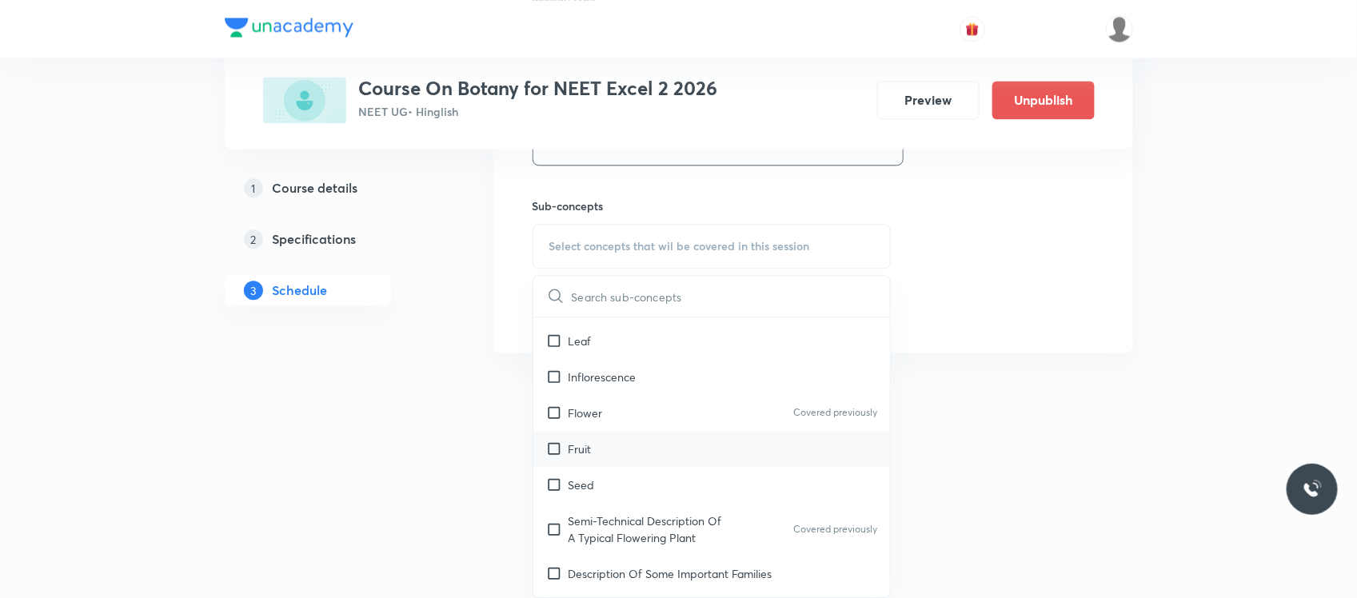
scroll to position [1702, 0]
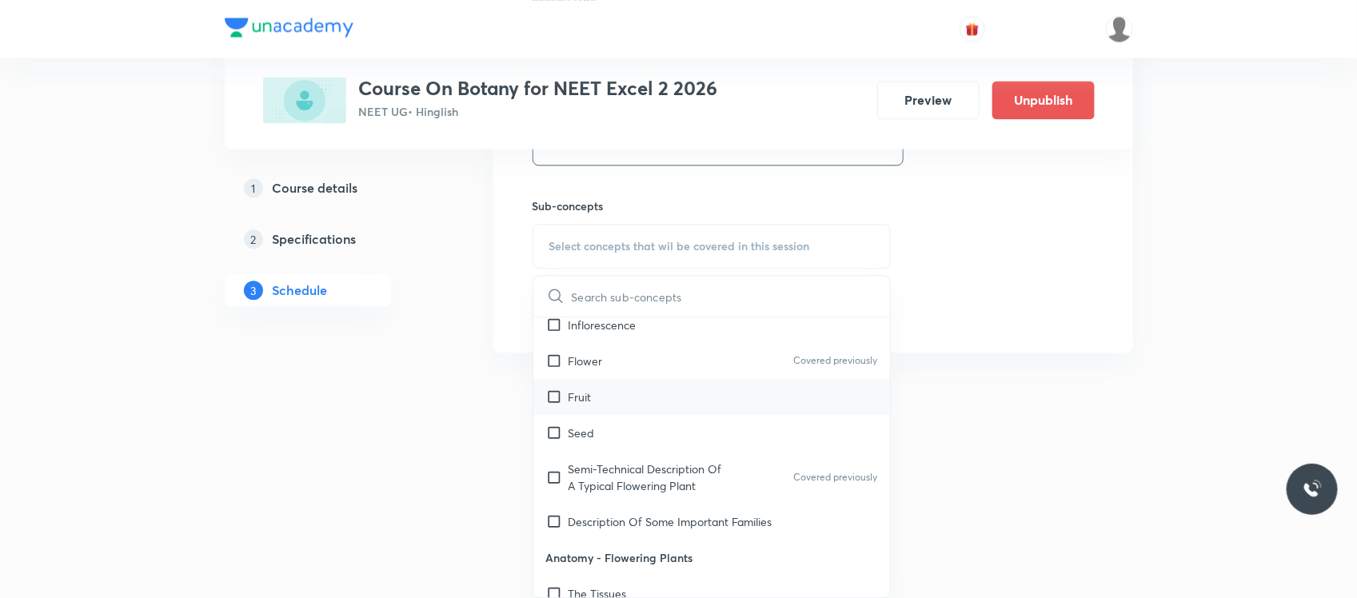
click at [616, 393] on div "Fruit" at bounding box center [711, 397] width 357 height 36
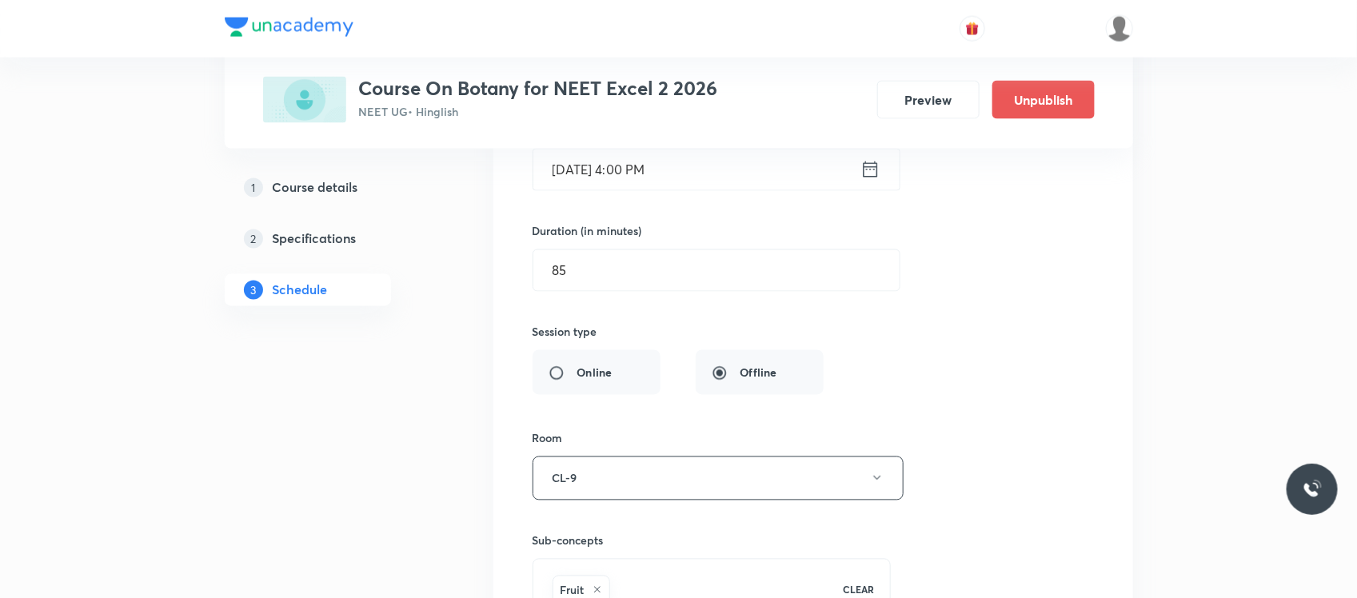
scroll to position [6627, 0]
click at [708, 192] on input "[DATE] 4:00 PM" at bounding box center [696, 171] width 327 height 41
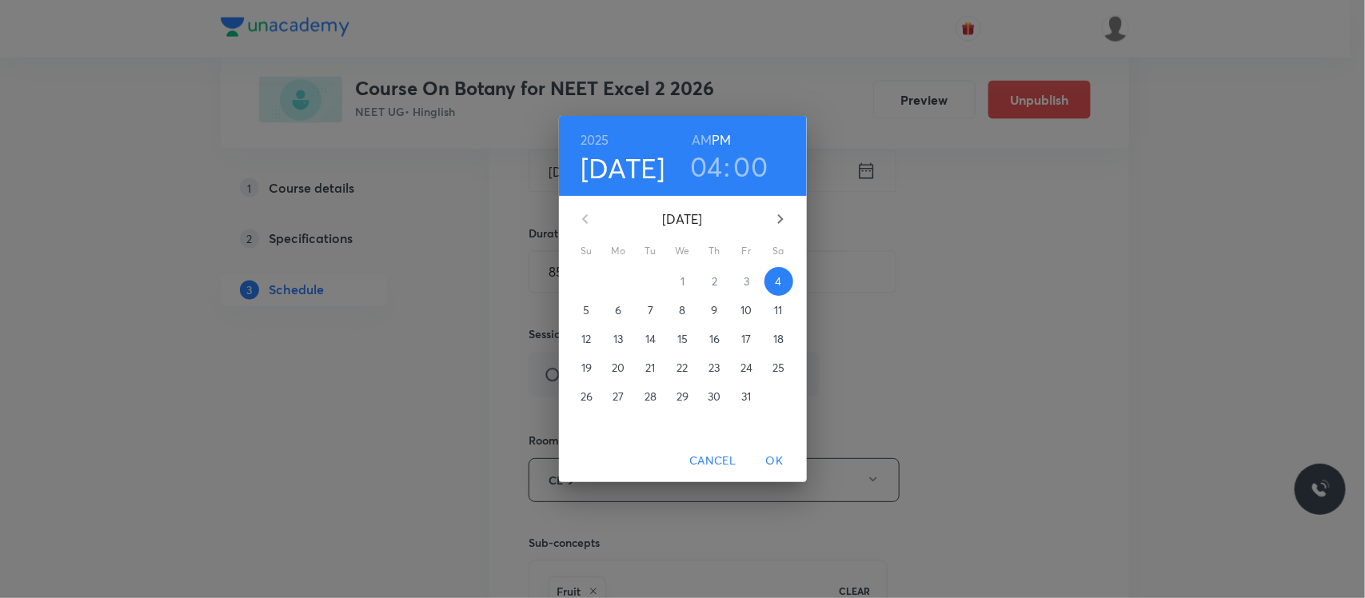
click at [697, 184] on div "[DATE] 04 : 00 AM PM" at bounding box center [683, 156] width 248 height 80
click at [705, 158] on h3 "04" at bounding box center [706, 167] width 33 height 34
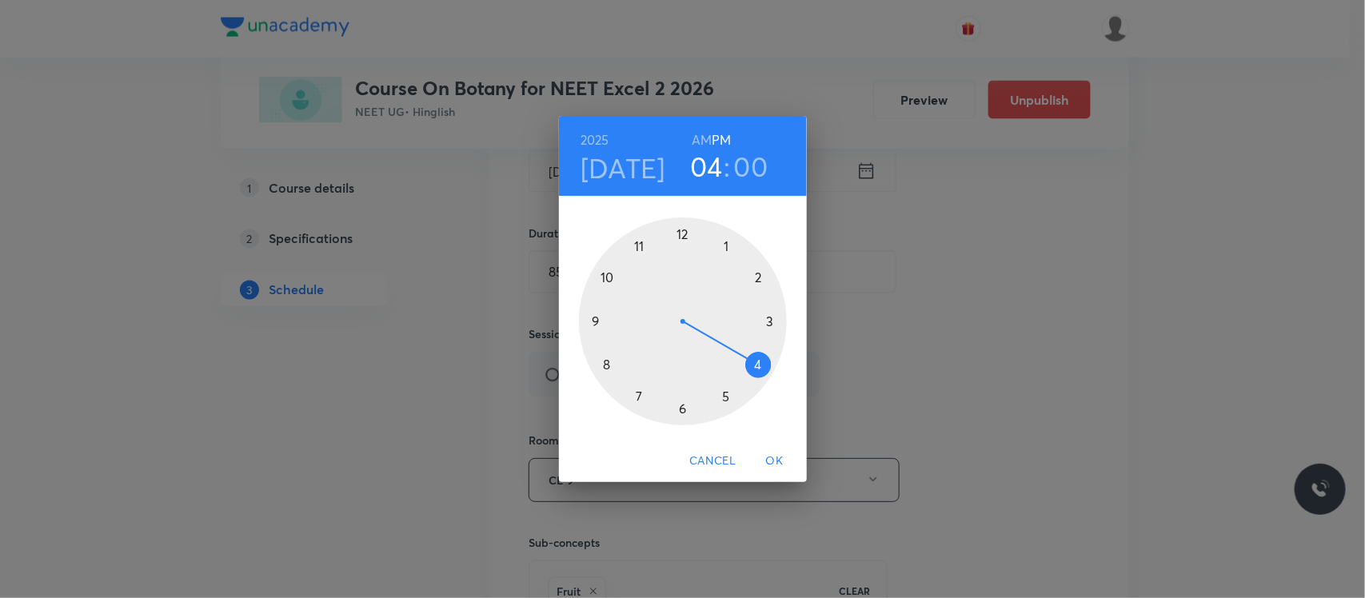
click at [732, 397] on div at bounding box center [683, 321] width 208 height 208
click at [629, 181] on h4 "[DATE]" at bounding box center [623, 168] width 85 height 34
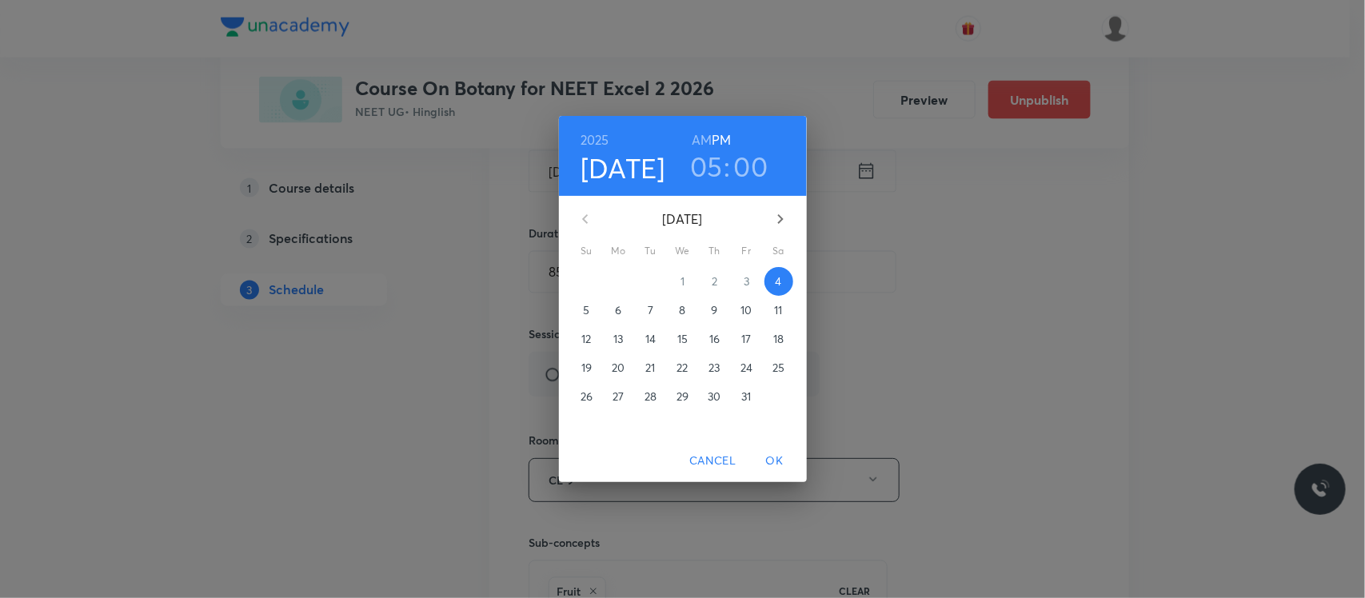
click at [589, 304] on p "5" at bounding box center [586, 310] width 6 height 16
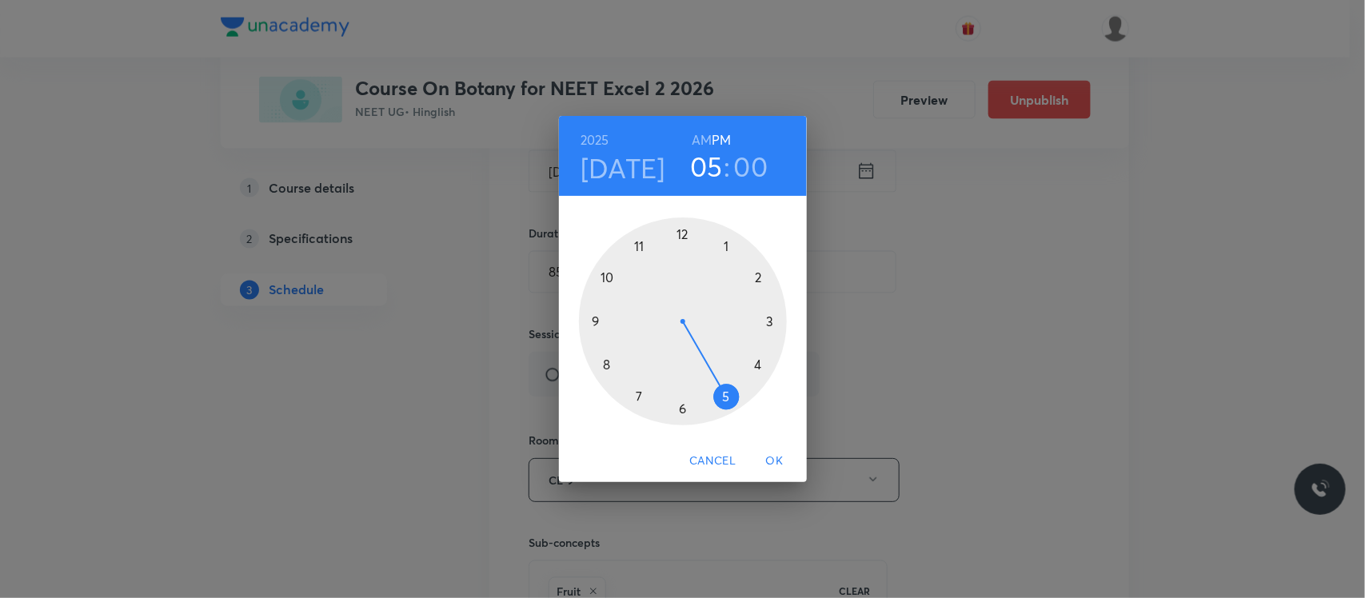
click at [774, 462] on span "OK" at bounding box center [775, 461] width 38 height 20
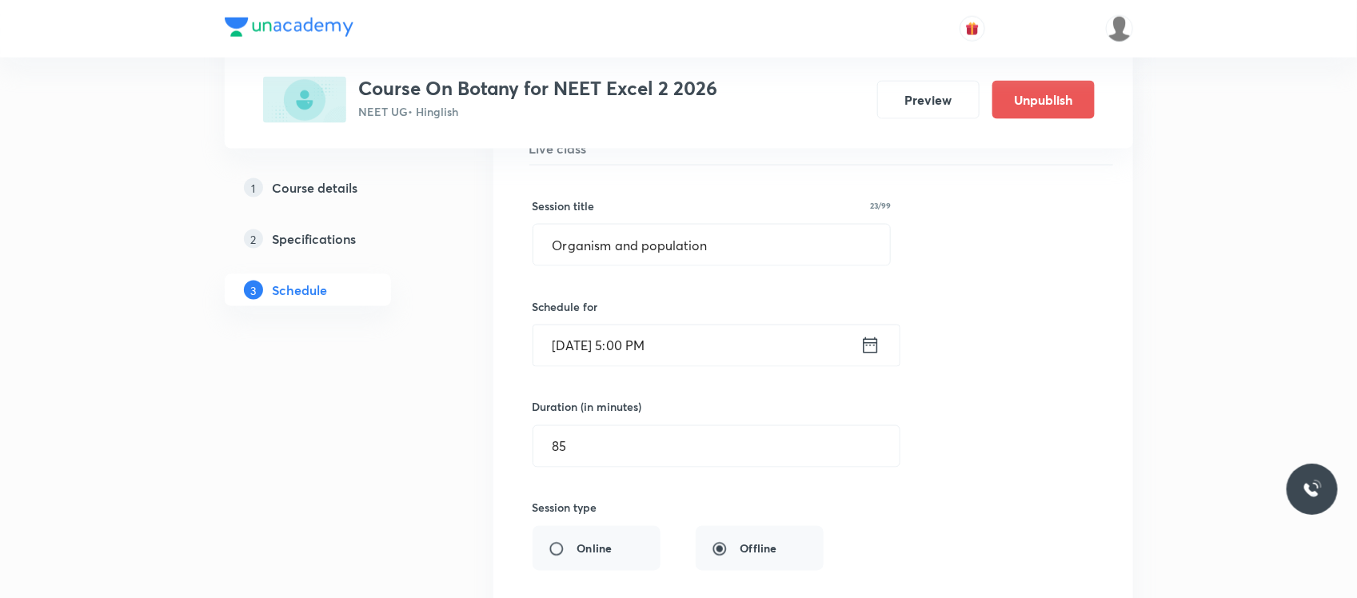
scroll to position [6451, 0]
click at [720, 364] on input "[DATE] 5:00 PM" at bounding box center [696, 347] width 327 height 41
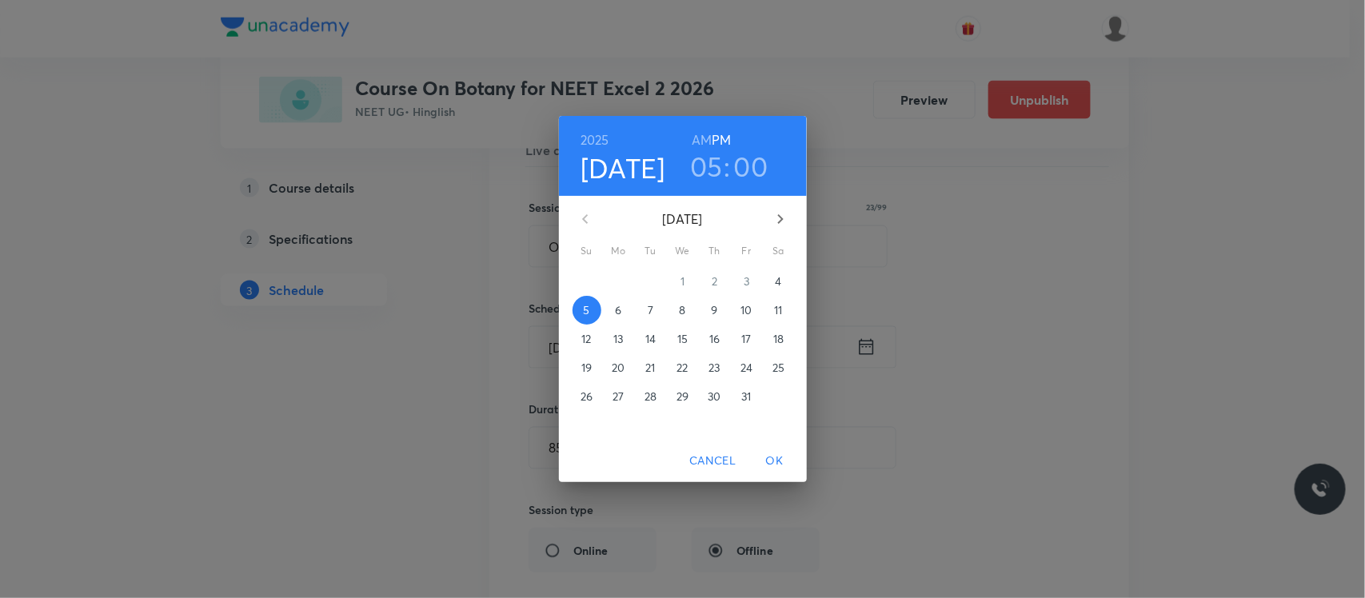
click at [740, 182] on h3 "00" at bounding box center [751, 167] width 34 height 34
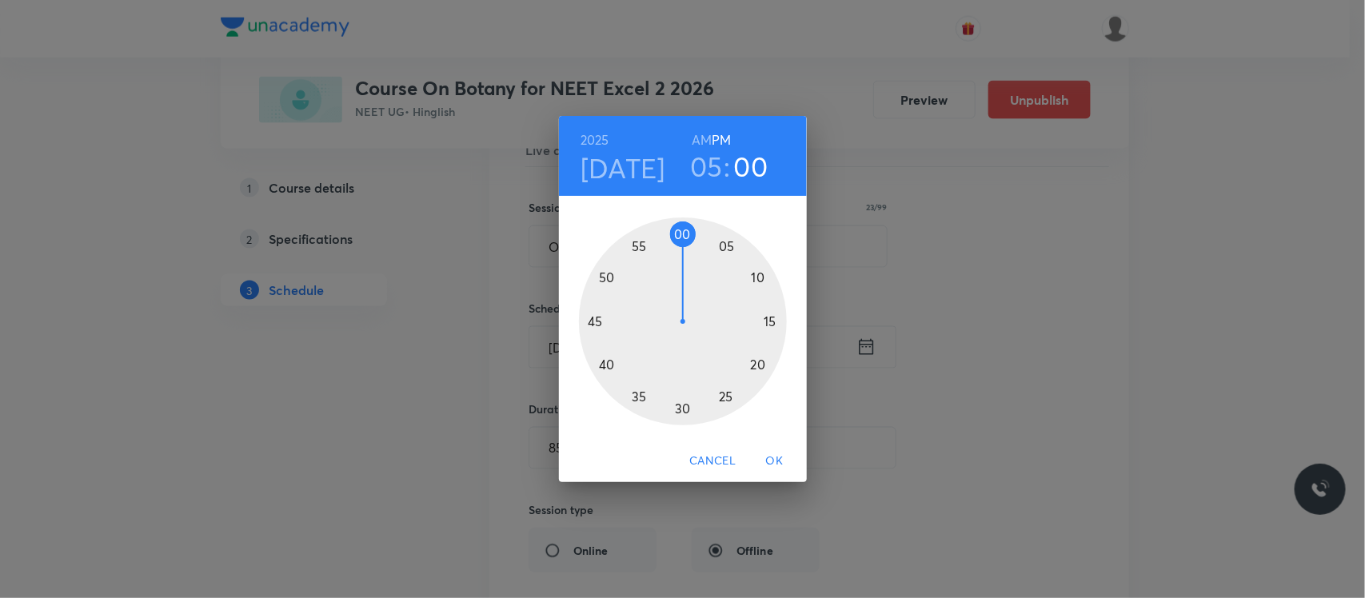
click at [602, 365] on div at bounding box center [683, 321] width 208 height 208
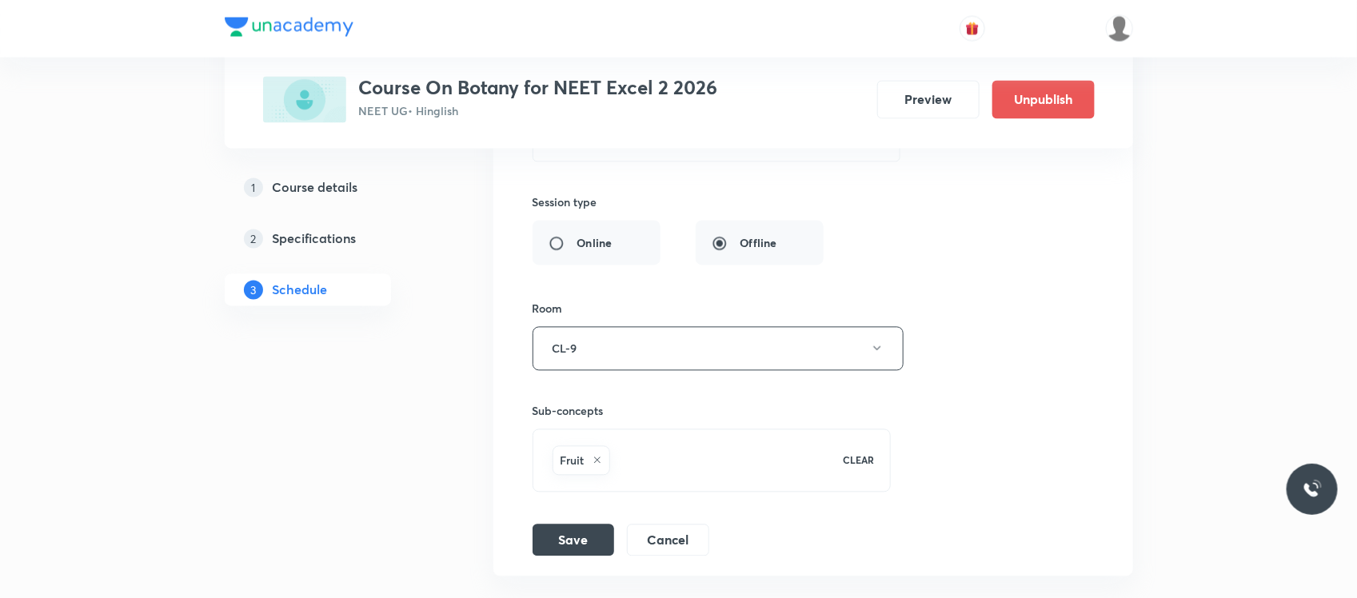
scroll to position [6906, 0]
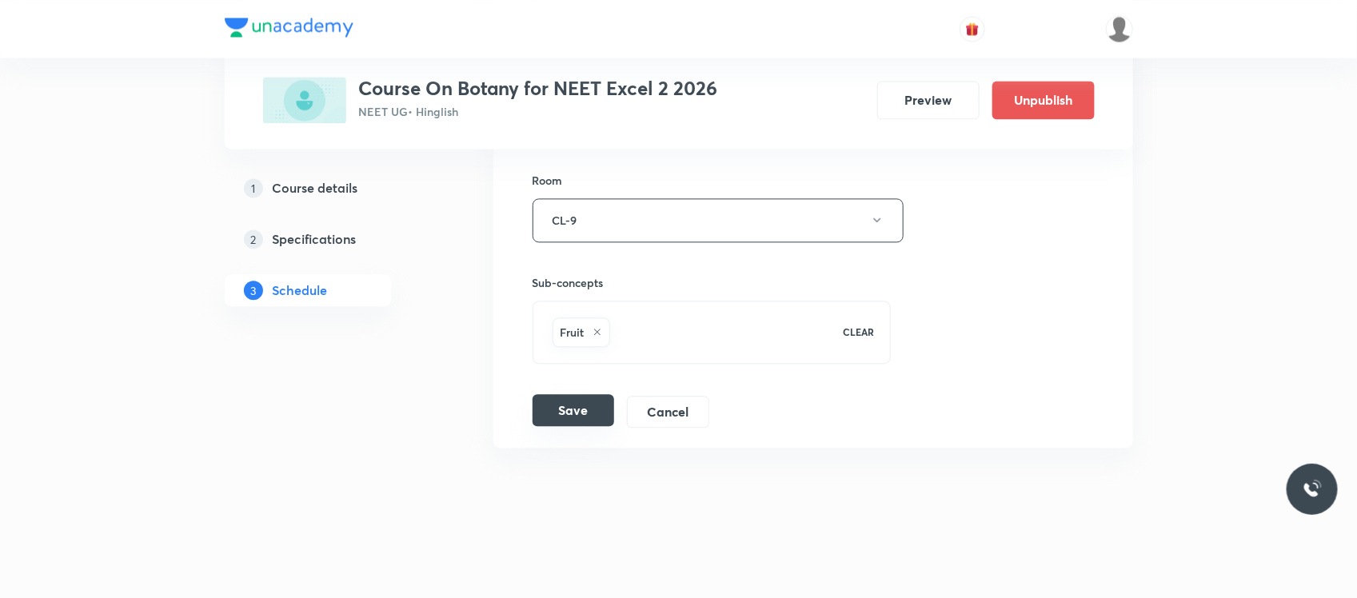
click at [570, 414] on button "Save" at bounding box center [574, 410] width 82 height 32
click at [570, 414] on button "Save" at bounding box center [574, 412] width 82 height 32
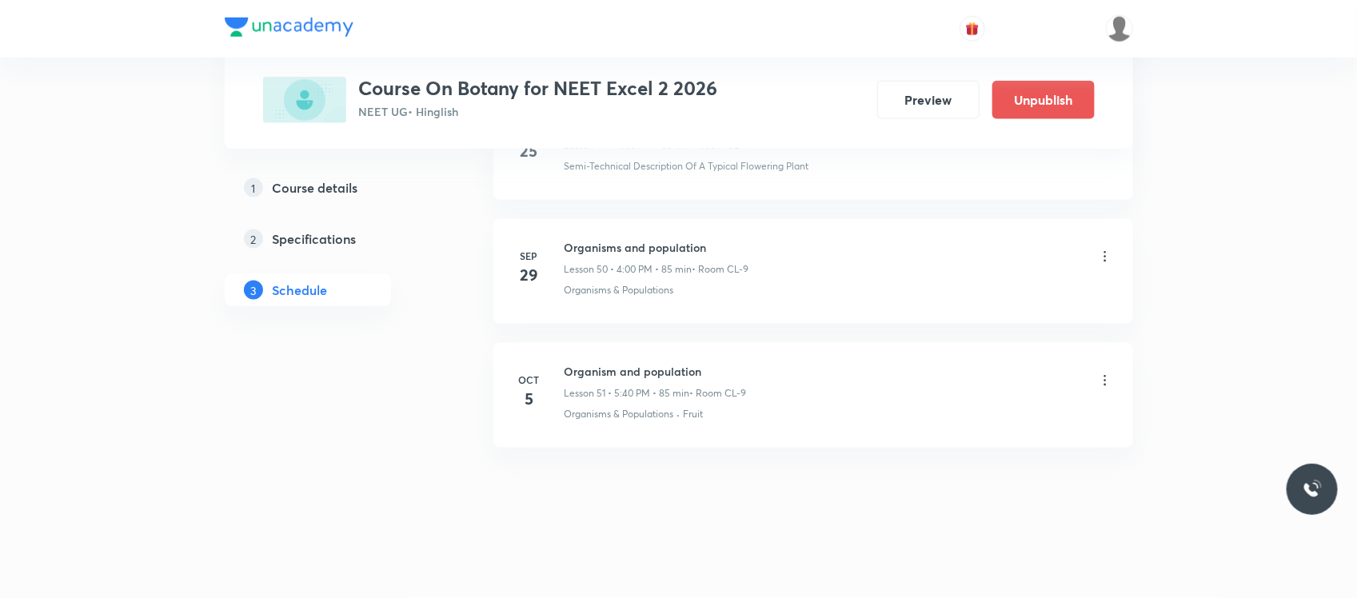
scroll to position [6289, 0]
click at [1104, 373] on icon at bounding box center [1105, 381] width 16 height 16
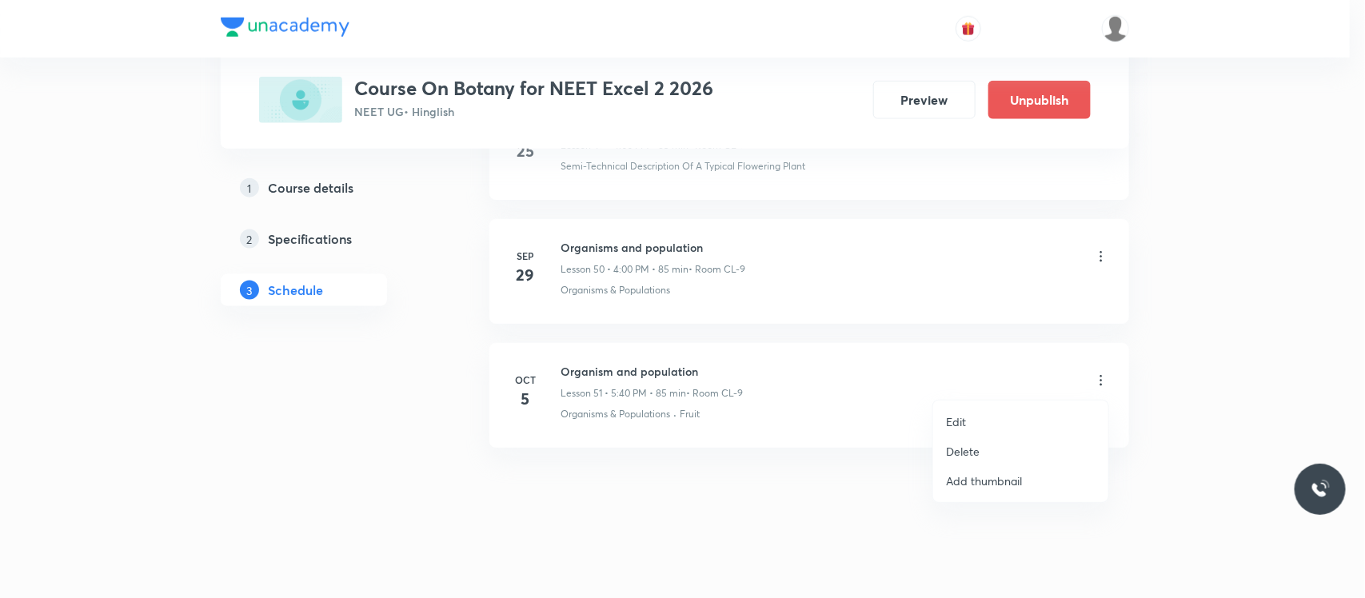
click at [964, 425] on p "Edit" at bounding box center [956, 421] width 20 height 17
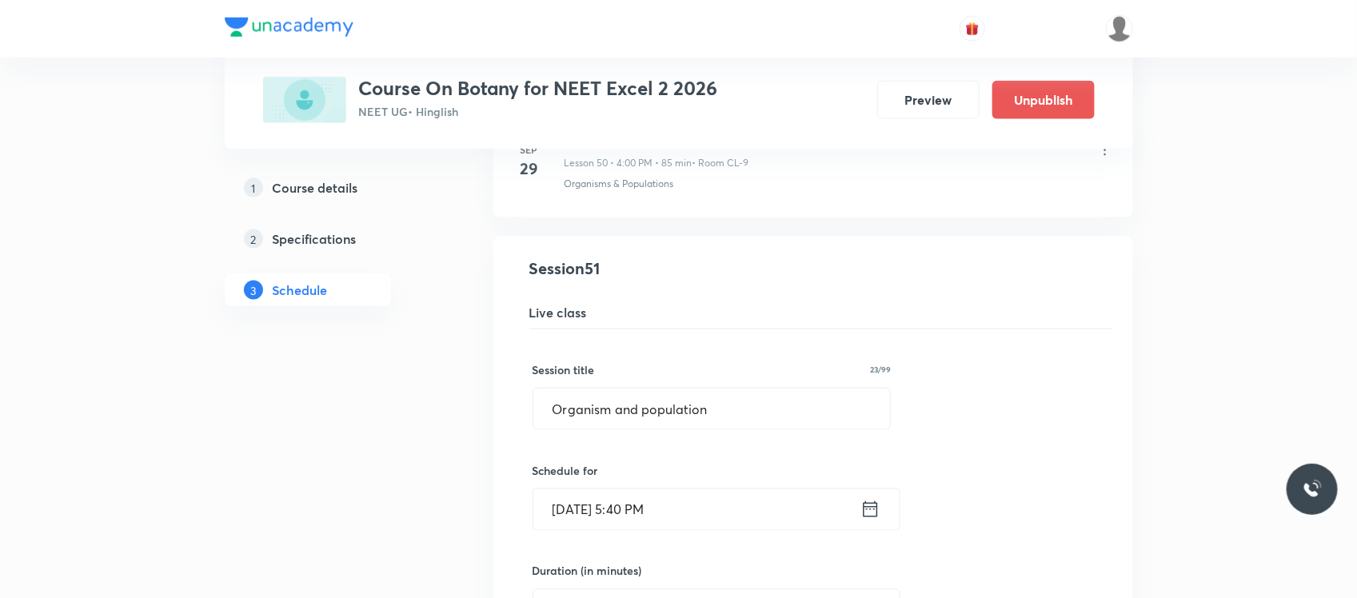
click at [580, 525] on input "[DATE] 5:40 PM" at bounding box center [696, 509] width 327 height 41
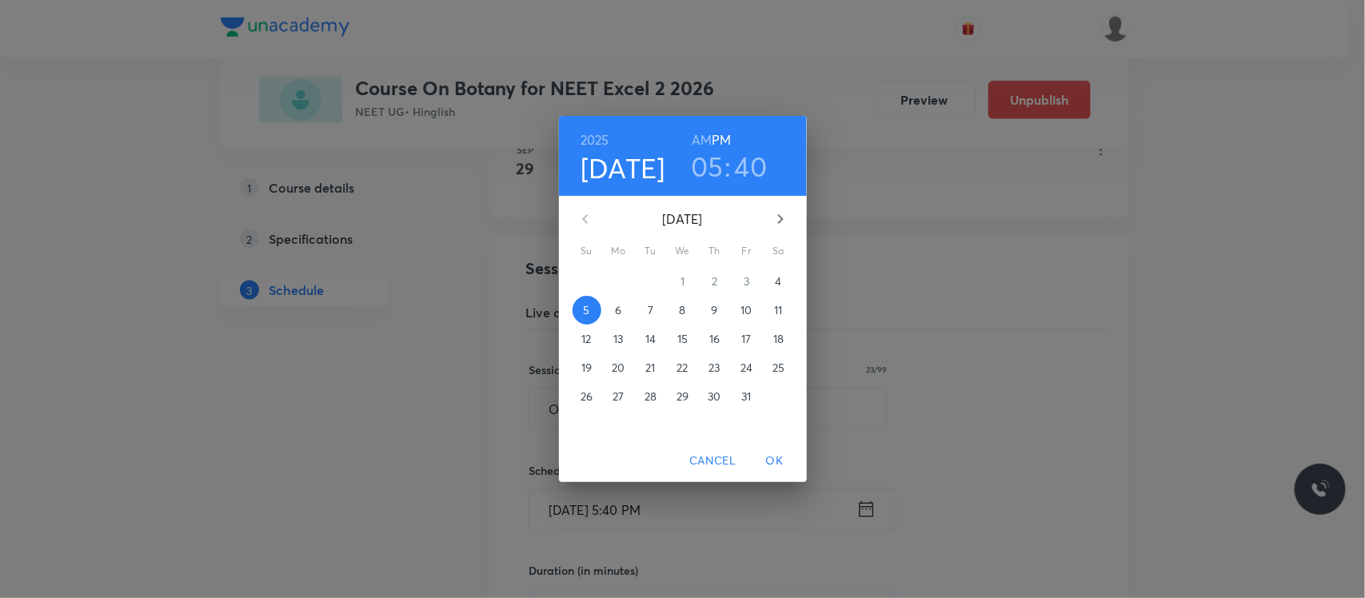
click at [792, 274] on span "4" at bounding box center [778, 281] width 29 height 16
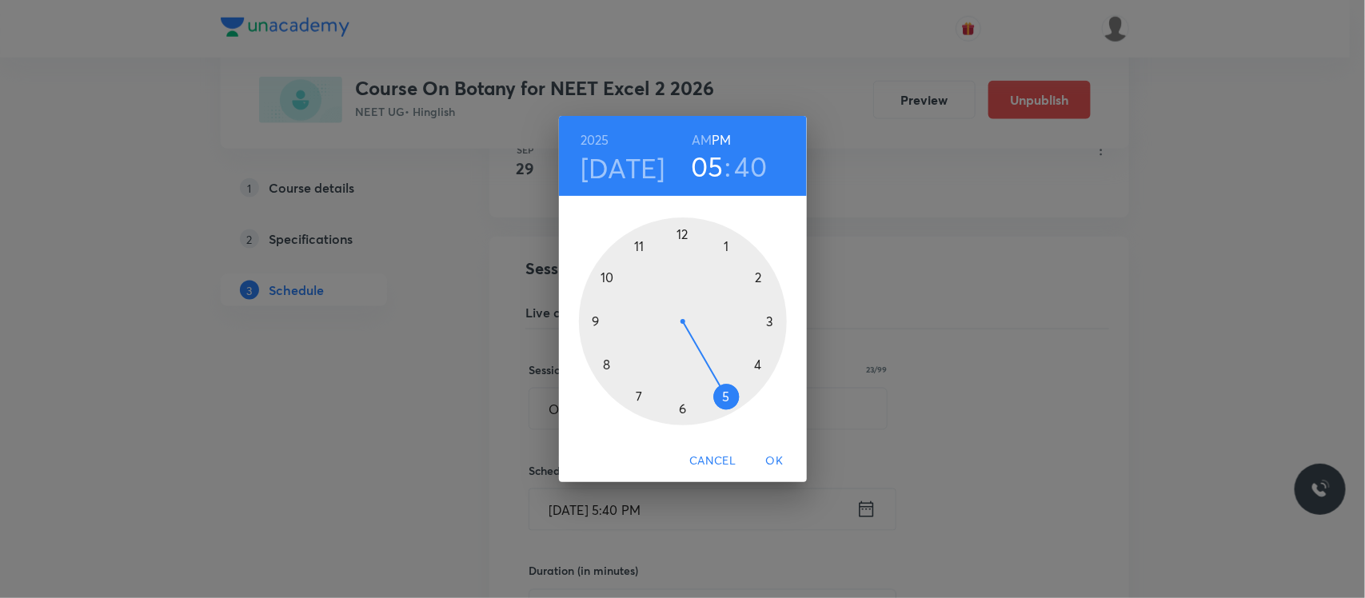
click at [780, 468] on span "OK" at bounding box center [775, 461] width 38 height 20
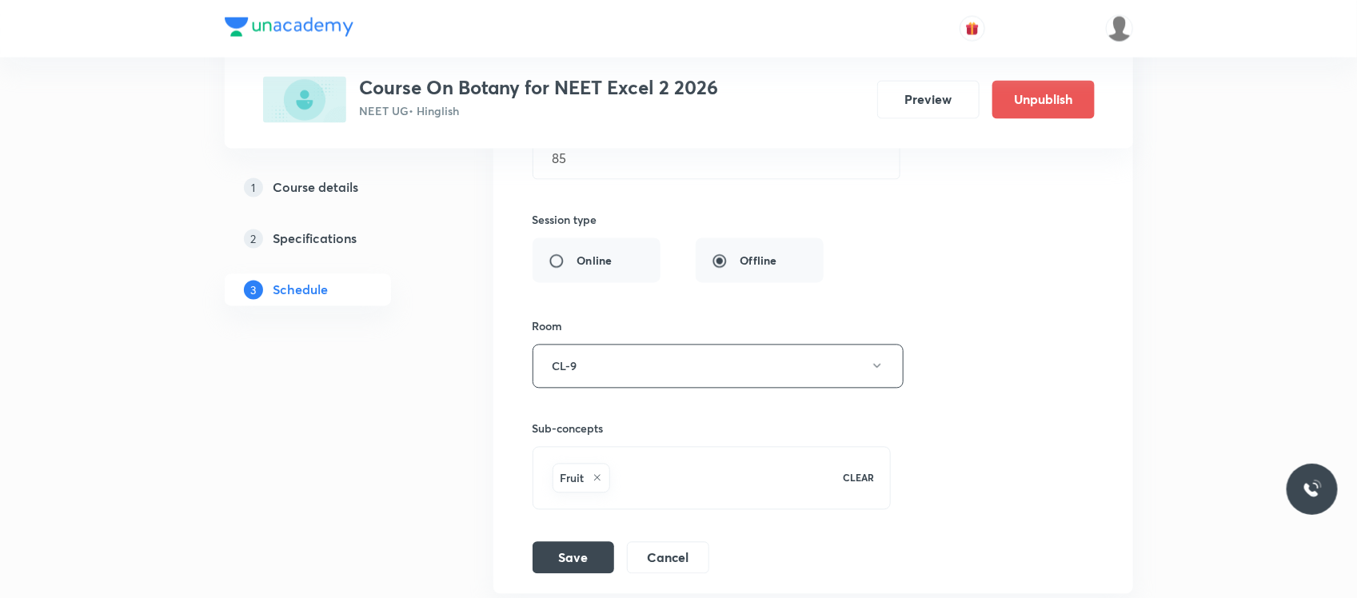
scroll to position [6906, 0]
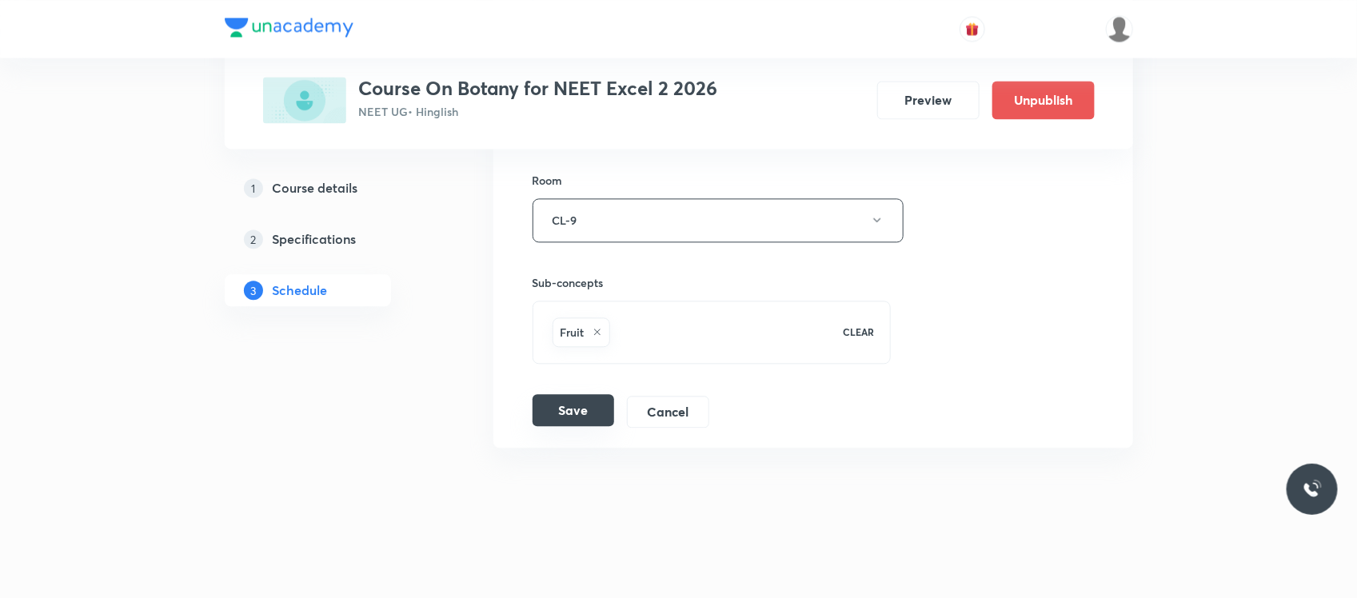
click at [558, 413] on button "Save" at bounding box center [574, 410] width 82 height 32
